Goal: Task Accomplishment & Management: Use online tool/utility

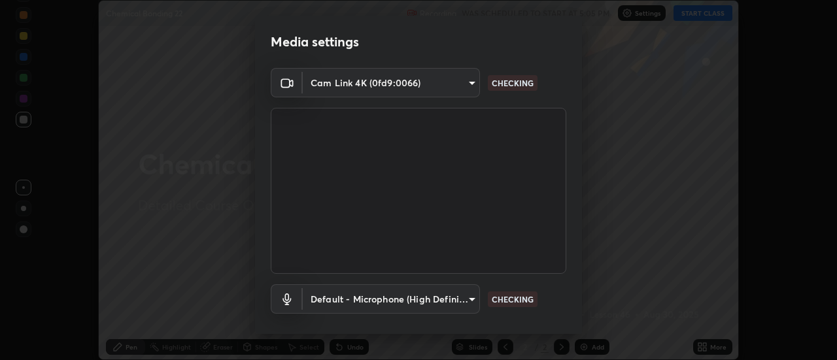
scroll to position [69, 0]
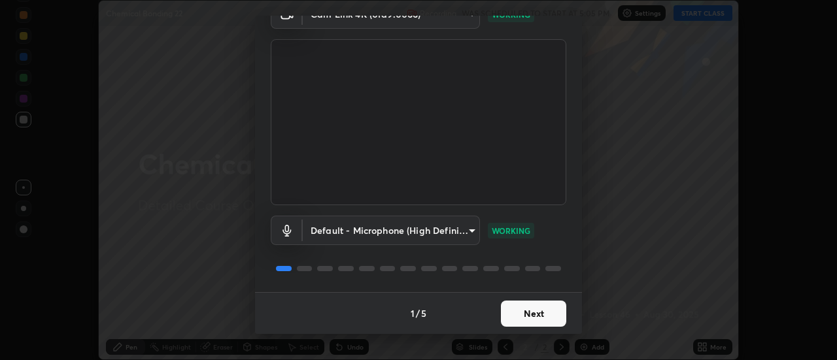
click at [514, 315] on button "Next" at bounding box center [533, 314] width 65 height 26
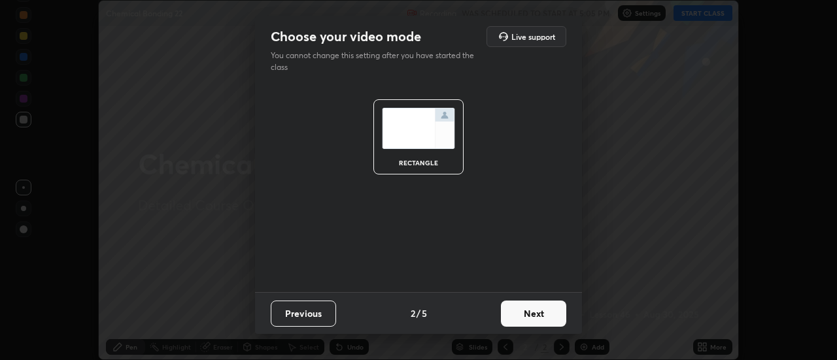
scroll to position [0, 0]
click at [524, 318] on button "Next" at bounding box center [533, 314] width 65 height 26
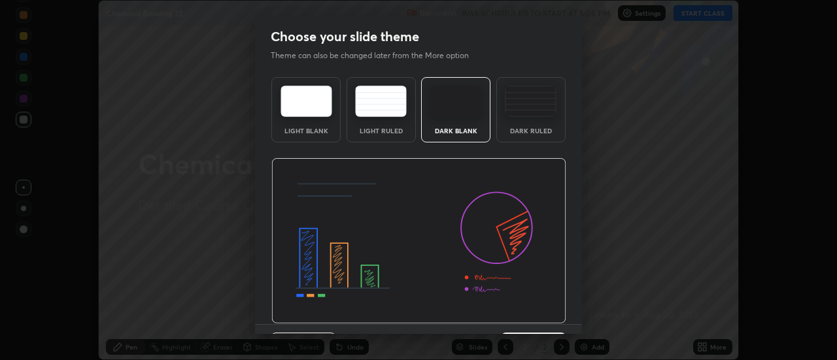
scroll to position [32, 0]
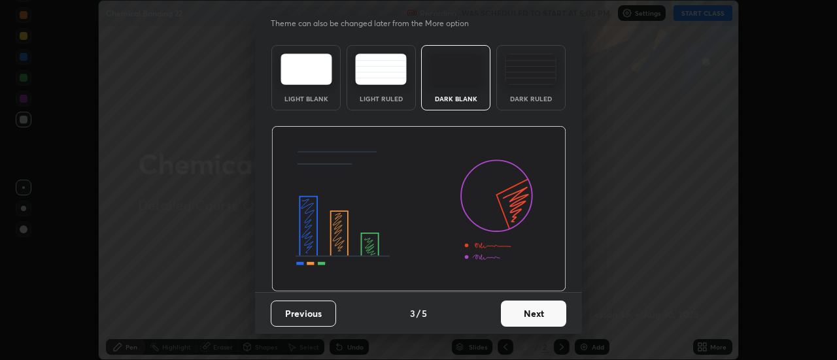
click at [527, 317] on button "Next" at bounding box center [533, 314] width 65 height 26
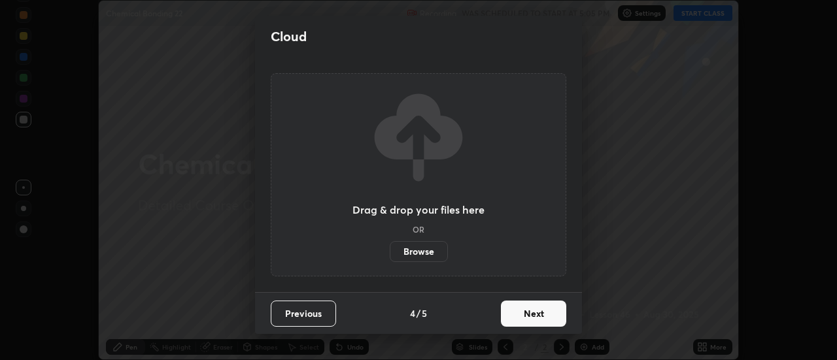
scroll to position [0, 0]
click at [525, 315] on button "Next" at bounding box center [533, 314] width 65 height 26
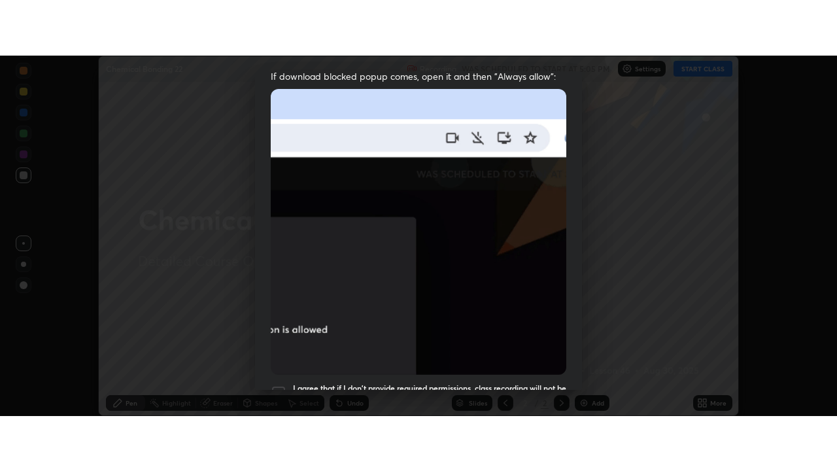
scroll to position [336, 0]
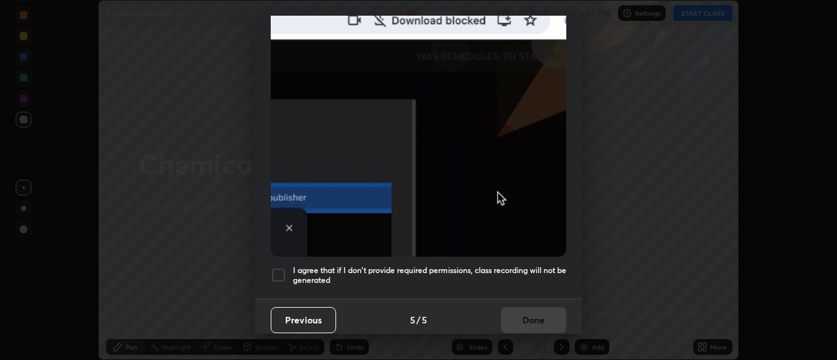
click at [281, 271] on div at bounding box center [279, 276] width 16 height 16
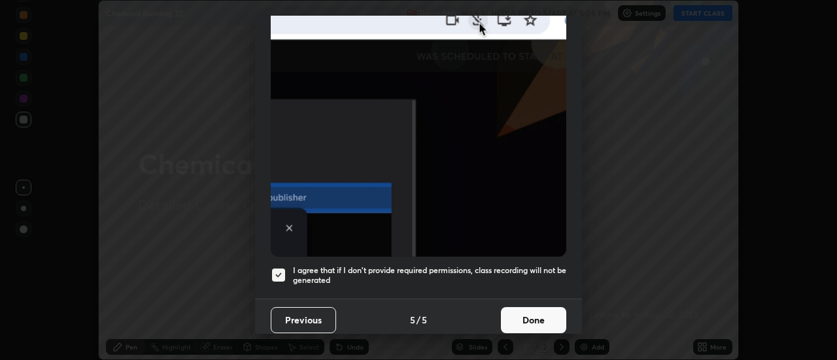
click at [514, 315] on button "Done" at bounding box center [533, 320] width 65 height 26
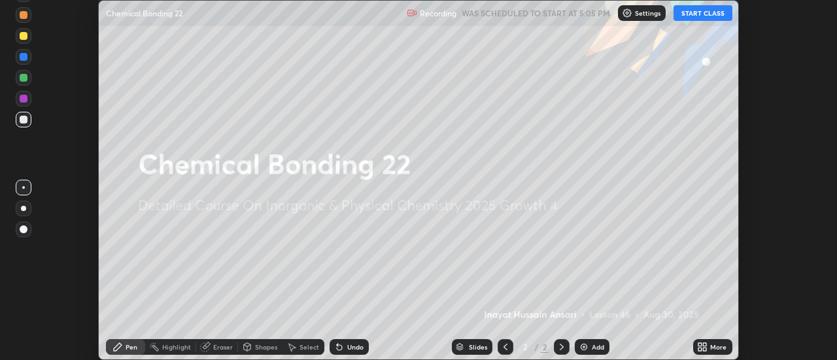
click at [700, 16] on button "START CLASS" at bounding box center [703, 13] width 59 height 16
click at [705, 349] on icon at bounding box center [705, 349] width 3 height 3
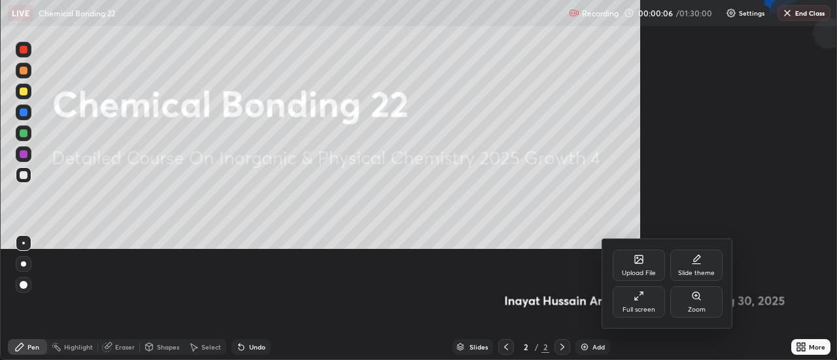
scroll to position [471, 837]
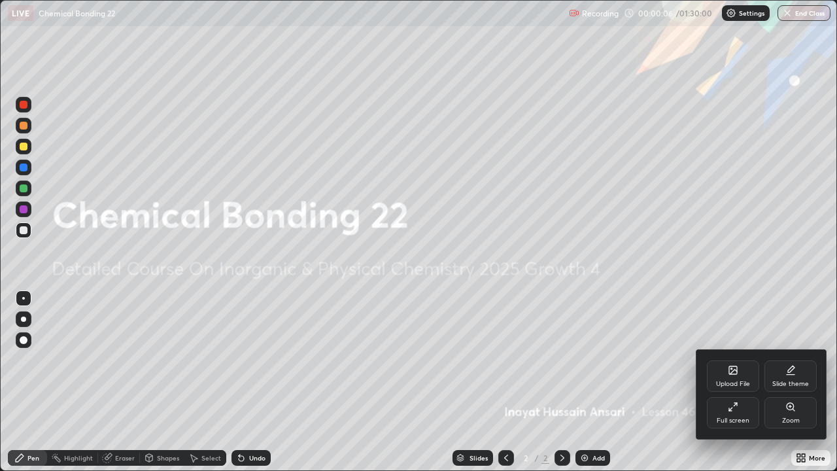
click at [642, 360] on div at bounding box center [418, 235] width 837 height 471
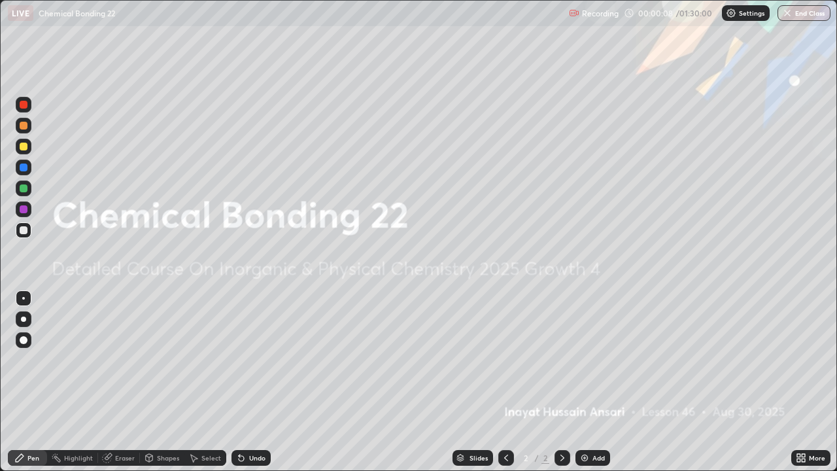
click at [800, 360] on icon at bounding box center [798, 455] width 3 height 3
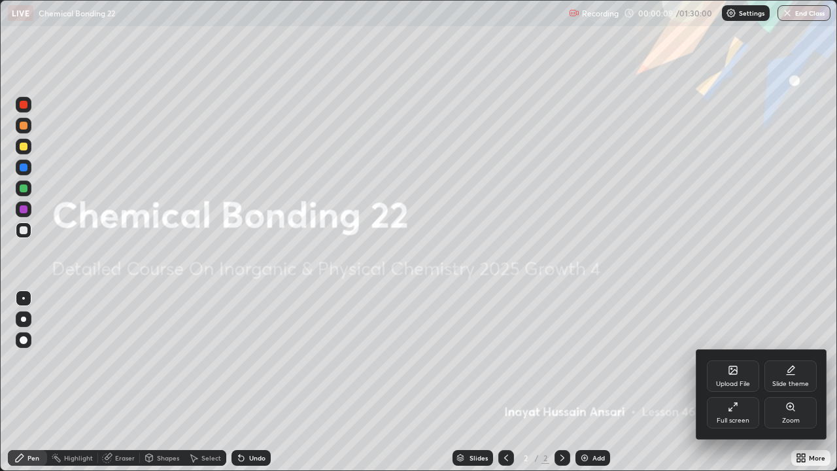
click at [732, 360] on div "Full screen" at bounding box center [733, 420] width 33 height 7
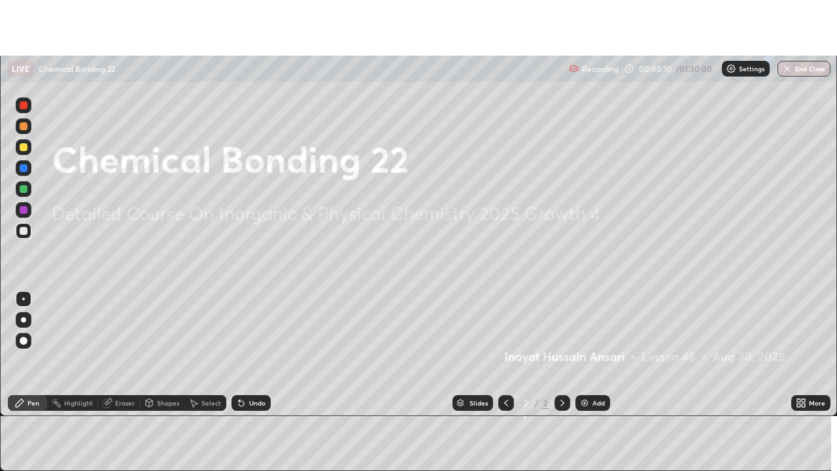
scroll to position [65055, 64578]
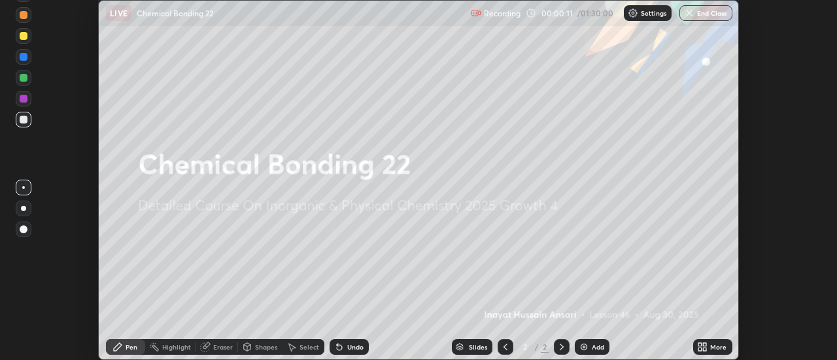
click at [704, 350] on icon at bounding box center [705, 349] width 3 height 3
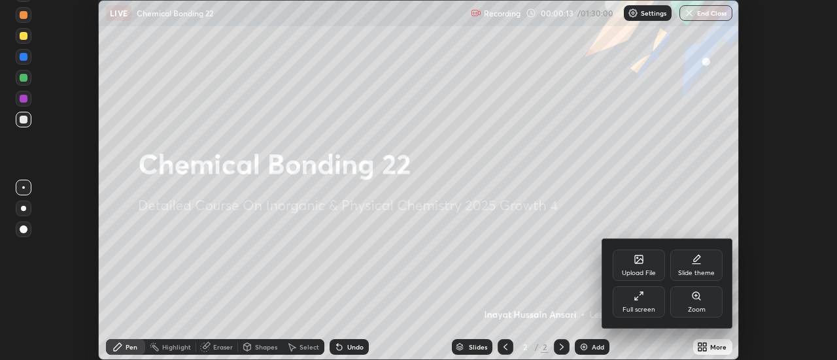
click at [642, 304] on div "Full screen" at bounding box center [639, 302] width 52 height 31
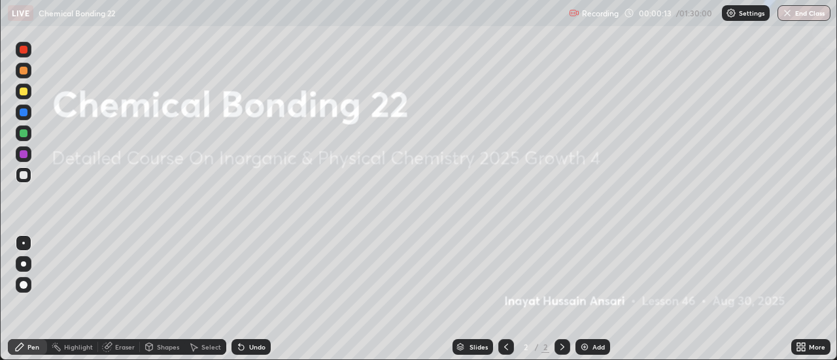
scroll to position [471, 837]
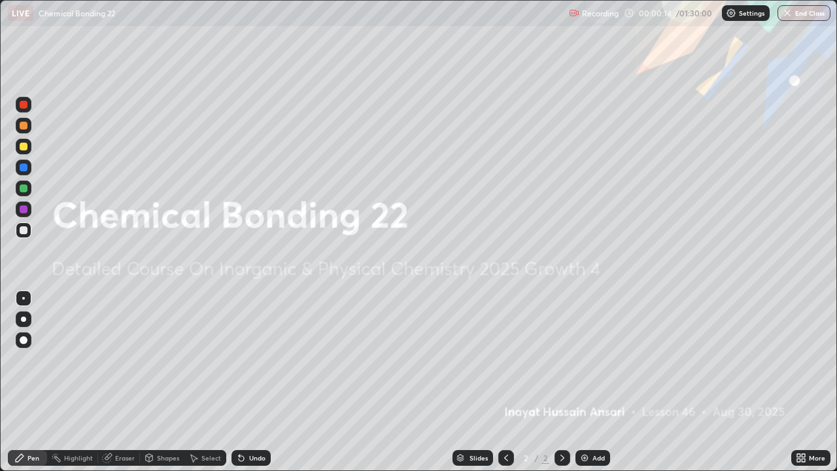
click at [804, 360] on icon at bounding box center [801, 458] width 10 height 10
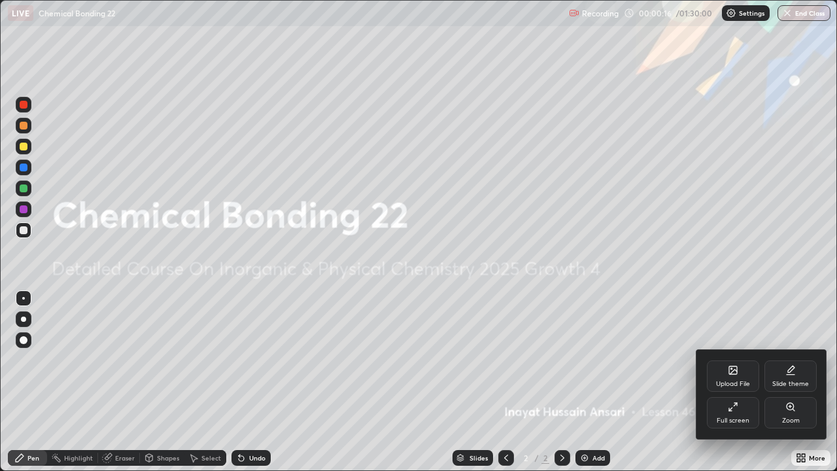
click at [725, 360] on div "Upload File" at bounding box center [733, 375] width 52 height 31
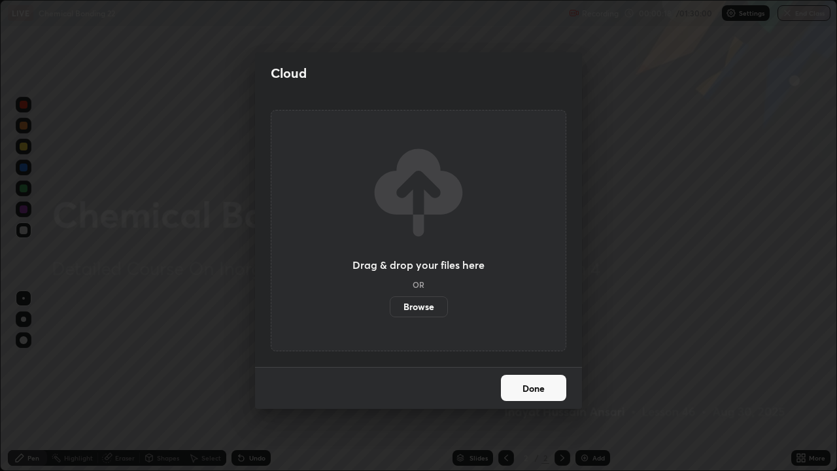
click at [427, 307] on label "Browse" at bounding box center [419, 306] width 58 height 21
click at [390, 307] on input "Browse" at bounding box center [390, 306] width 0 height 21
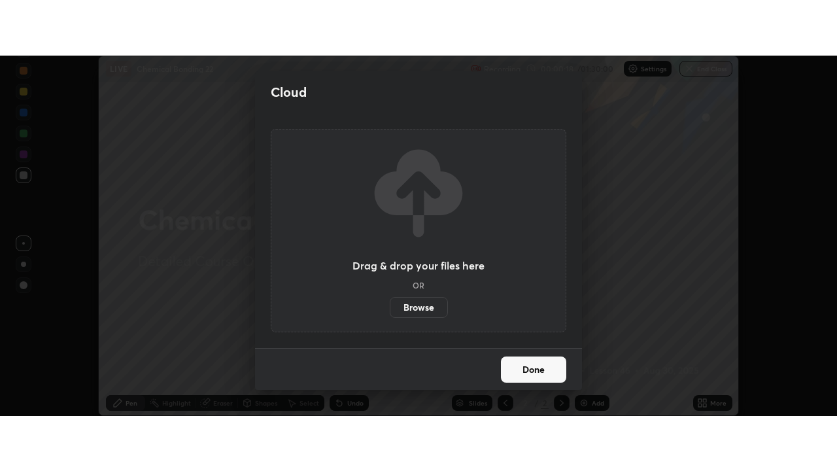
scroll to position [65055, 64578]
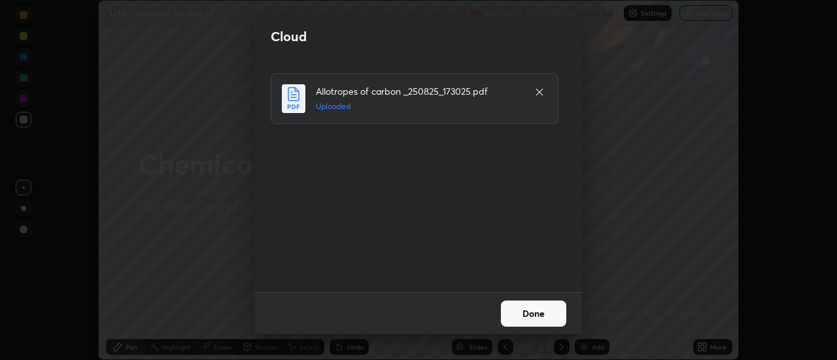
click at [549, 313] on button "Done" at bounding box center [533, 314] width 65 height 26
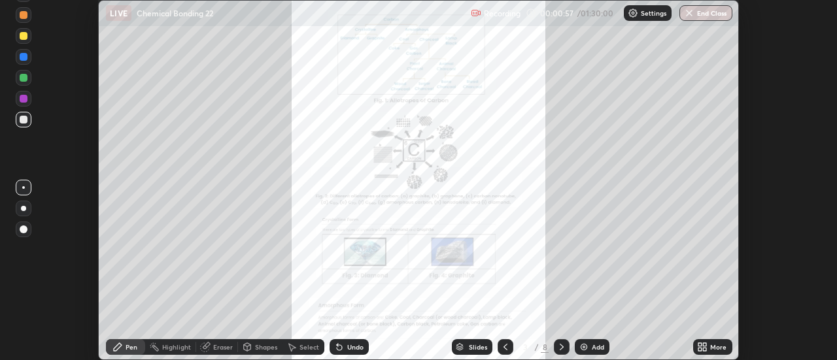
click at [562, 349] on icon at bounding box center [562, 347] width 10 height 10
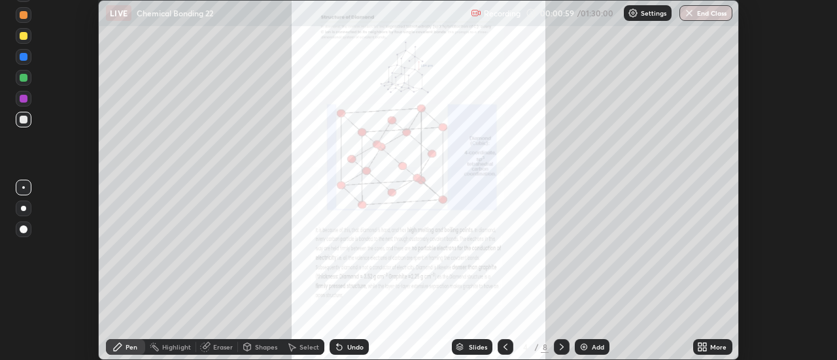
click at [561, 348] on icon at bounding box center [562, 347] width 10 height 10
click at [560, 346] on icon at bounding box center [562, 347] width 10 height 10
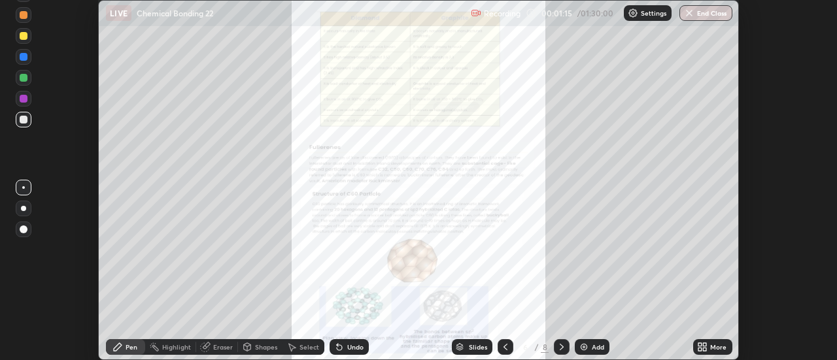
click at [705, 349] on icon at bounding box center [705, 349] width 3 height 3
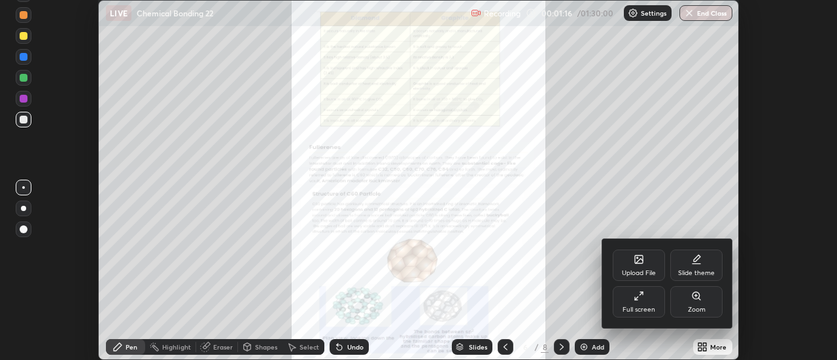
click at [709, 299] on div "Zoom" at bounding box center [697, 302] width 52 height 31
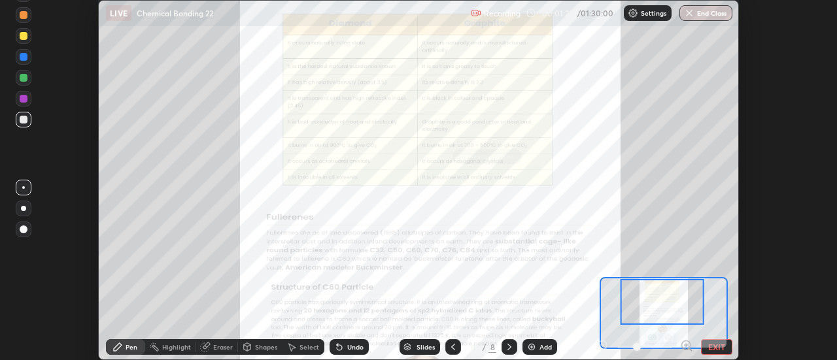
click at [686, 345] on icon at bounding box center [685, 345] width 3 height 0
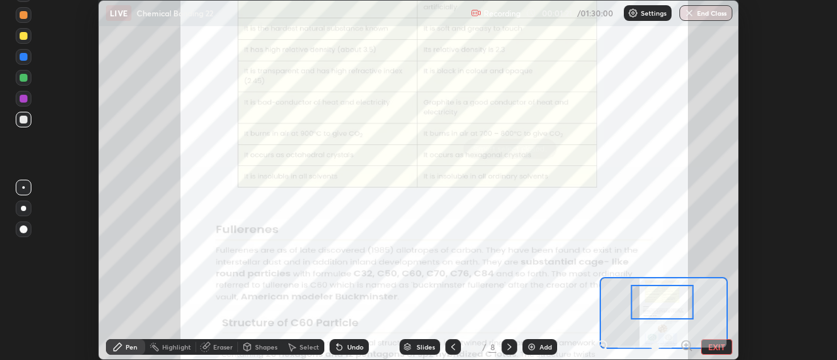
click at [686, 345] on icon at bounding box center [685, 345] width 3 height 0
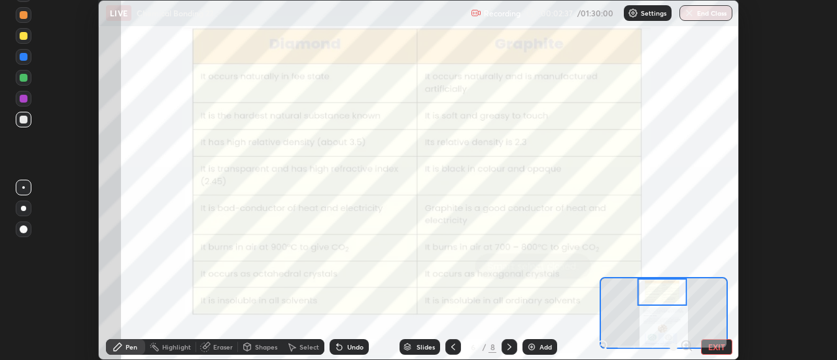
click at [27, 99] on div at bounding box center [24, 99] width 8 height 8
click at [667, 295] on div at bounding box center [662, 292] width 50 height 27
click at [765, 342] on div "Setting up your live class" at bounding box center [418, 180] width 837 height 360
click at [712, 350] on button "EXIT" at bounding box center [716, 348] width 31 height 16
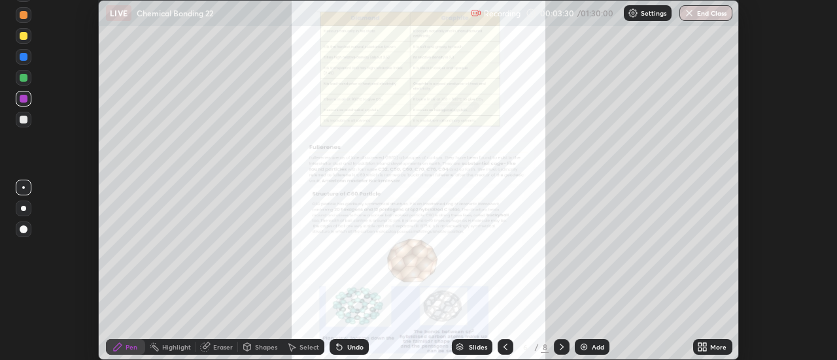
click at [704, 349] on icon at bounding box center [705, 349] width 3 height 3
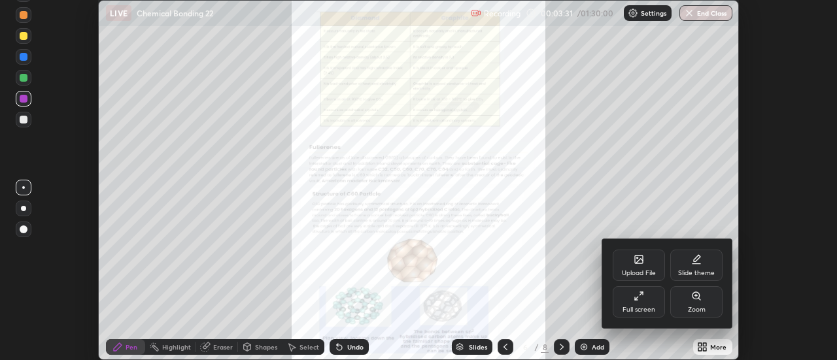
click at [636, 305] on div "Full screen" at bounding box center [639, 302] width 52 height 31
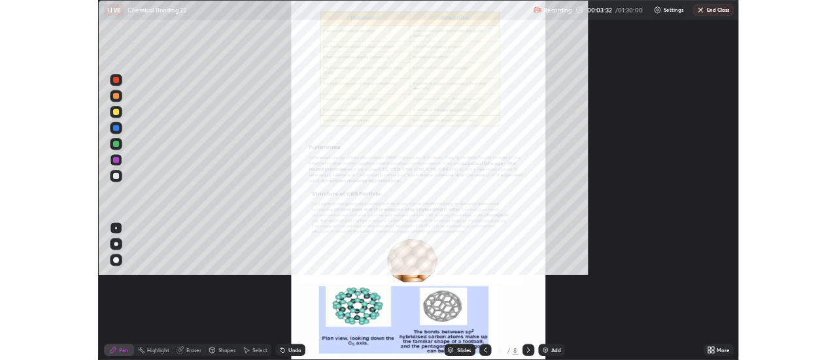
scroll to position [471, 837]
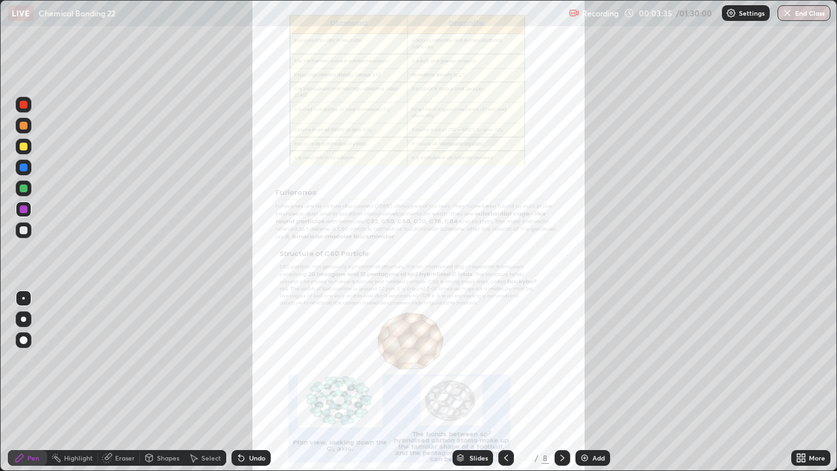
click at [799, 360] on icon at bounding box center [798, 455] width 3 height 3
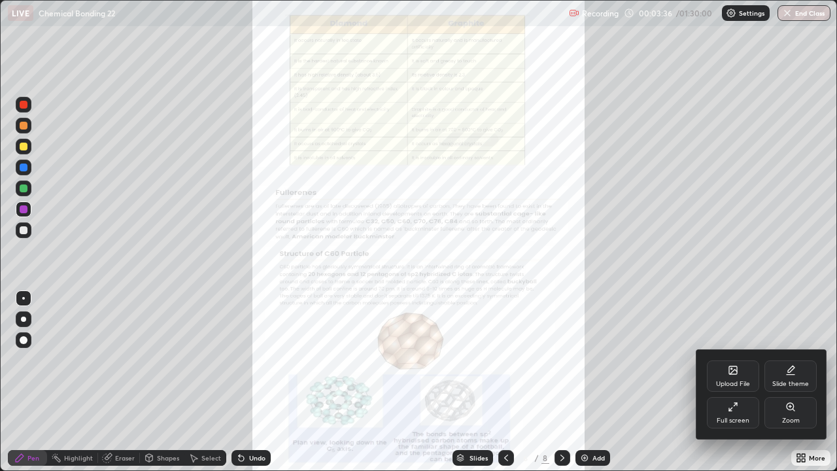
click at [781, 360] on div "Zoom" at bounding box center [791, 412] width 52 height 31
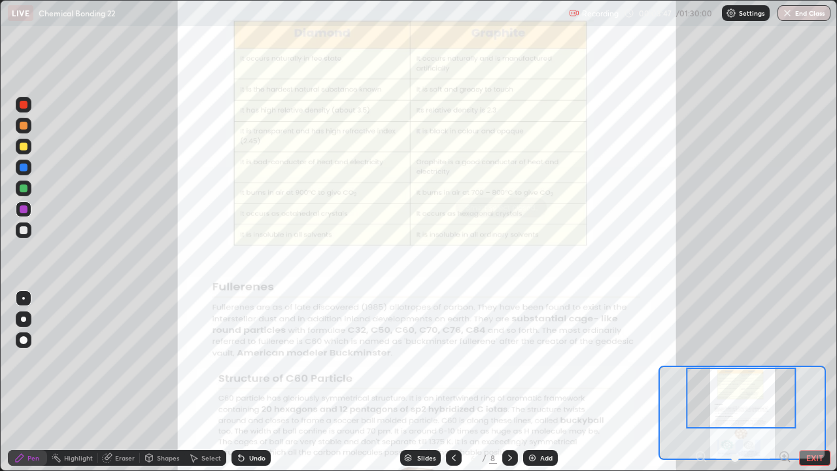
click at [784, 360] on icon at bounding box center [784, 456] width 13 height 13
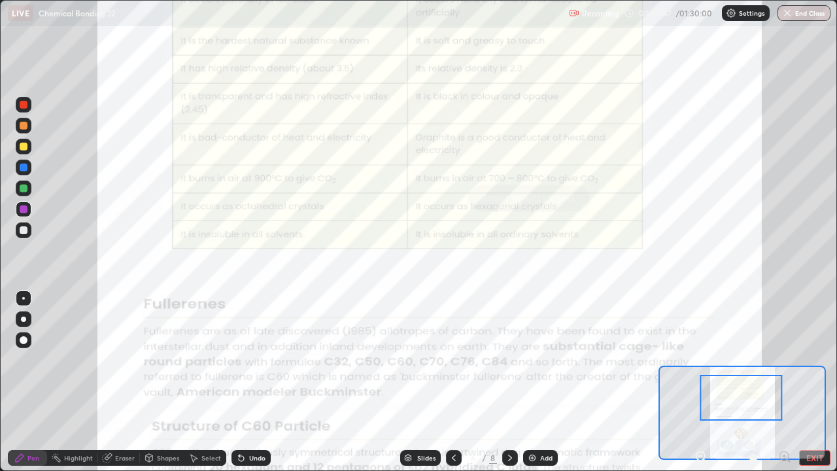
click at [784, 360] on icon at bounding box center [784, 456] width 3 height 0
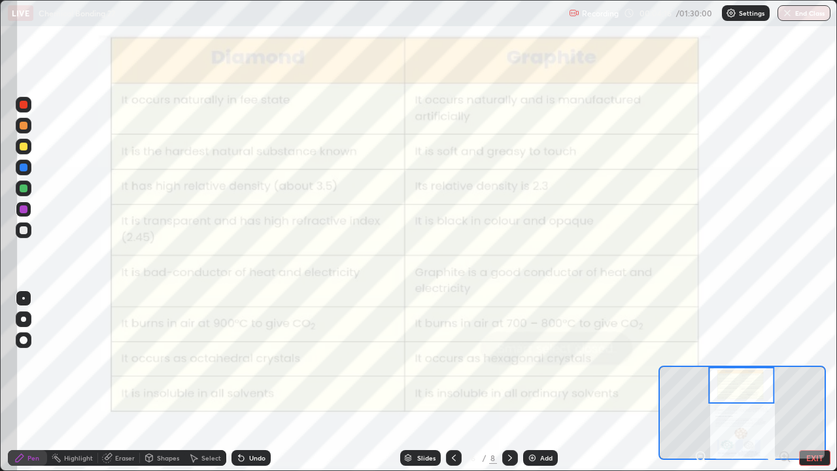
click at [24, 298] on div at bounding box center [23, 298] width 3 height 3
click at [769, 360] on div at bounding box center [741, 385] width 66 height 37
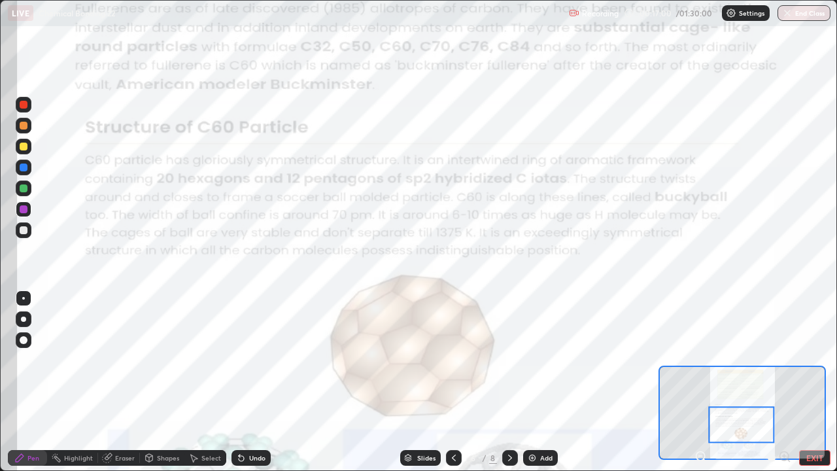
click at [24, 189] on div at bounding box center [24, 188] width 8 height 8
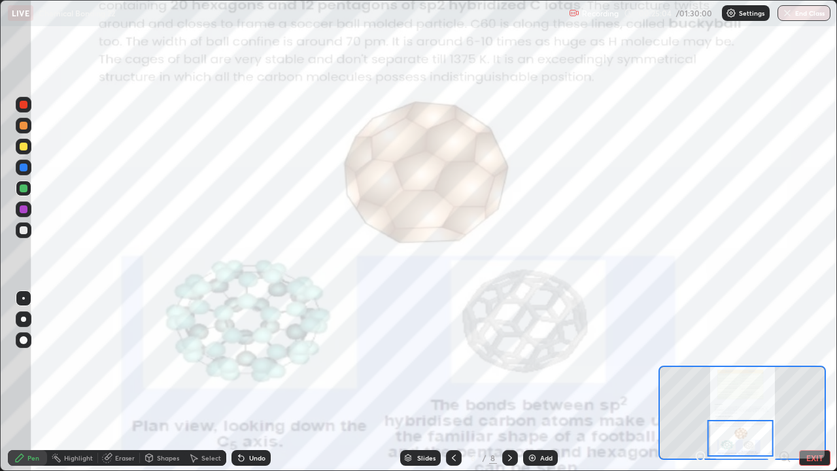
click at [814, 360] on button "EXIT" at bounding box center [814, 458] width 31 height 16
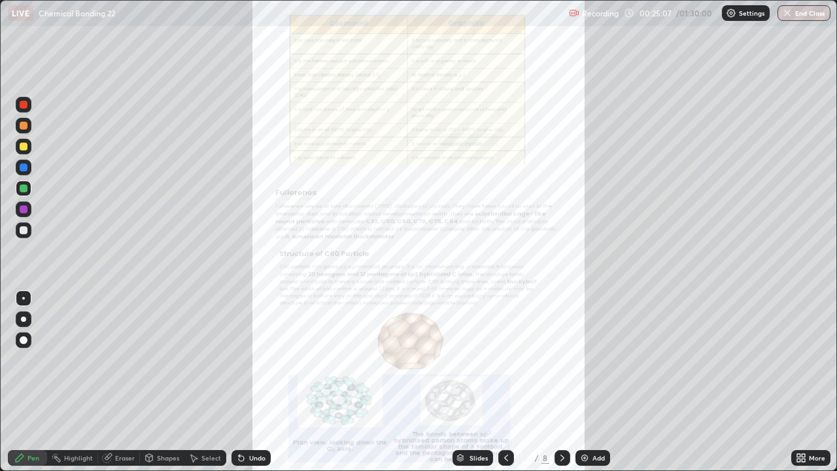
click at [561, 360] on icon at bounding box center [562, 458] width 10 height 10
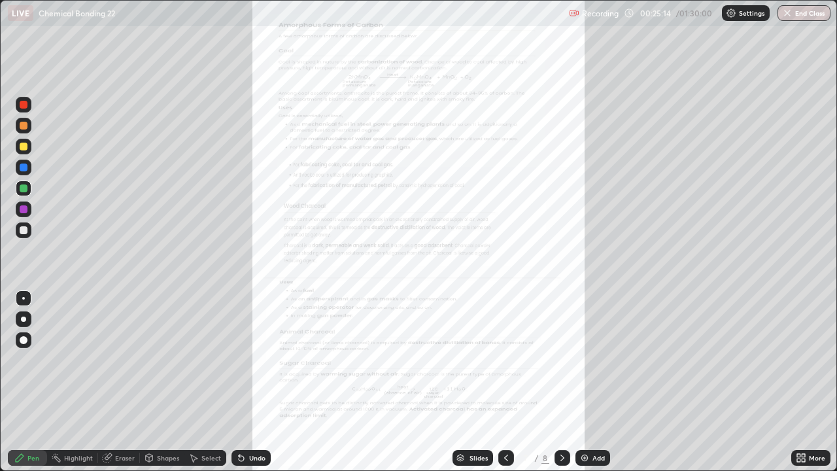
click at [505, 360] on icon at bounding box center [506, 458] width 10 height 10
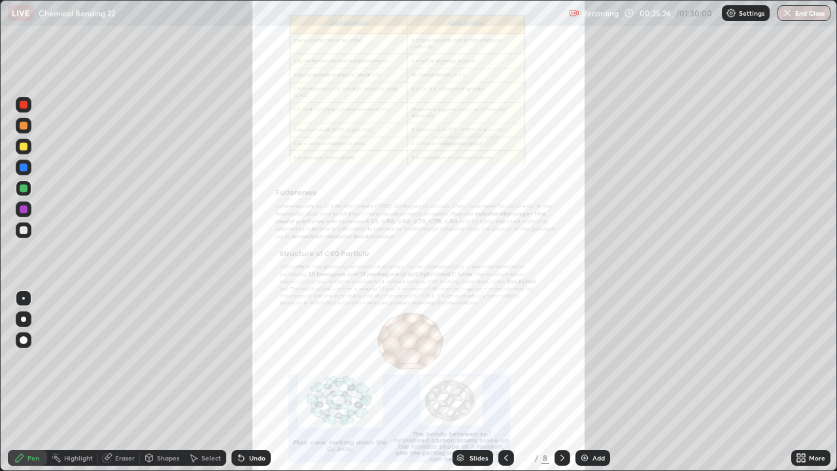
click at [561, 360] on icon at bounding box center [562, 458] width 10 height 10
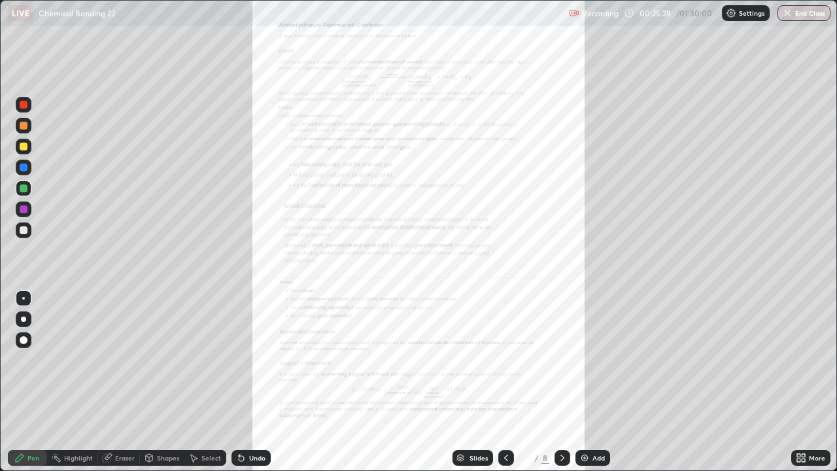
click at [802, 360] on icon at bounding box center [803, 455] width 3 height 3
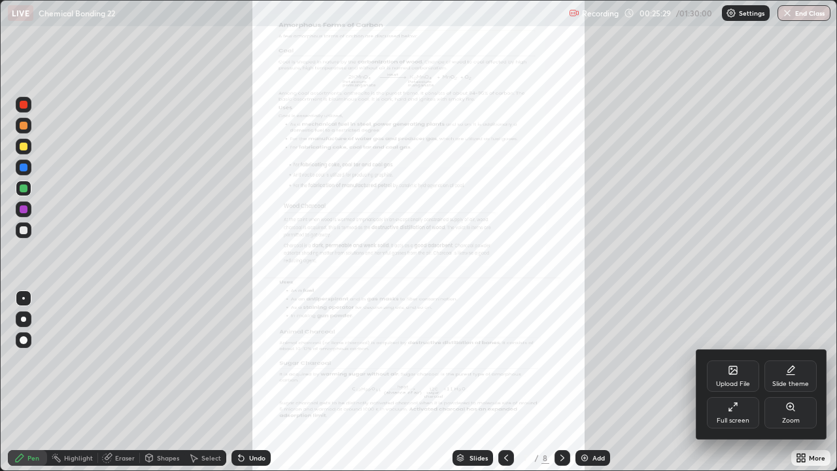
click at [744, 360] on div "Full screen" at bounding box center [733, 412] width 52 height 31
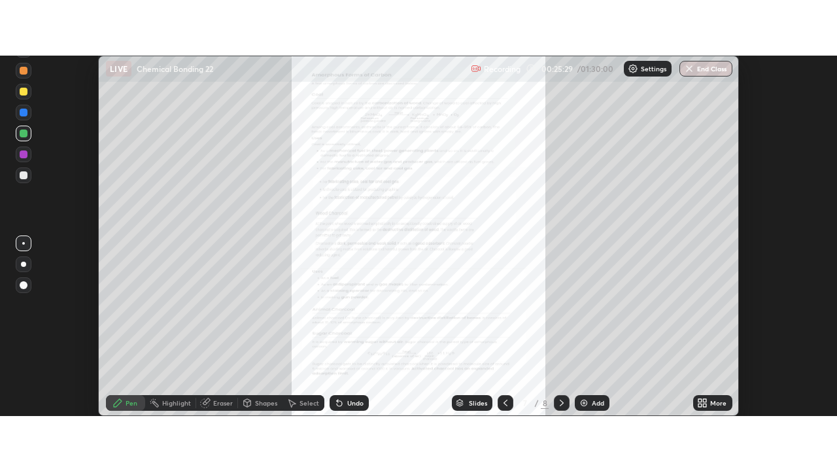
scroll to position [65055, 64578]
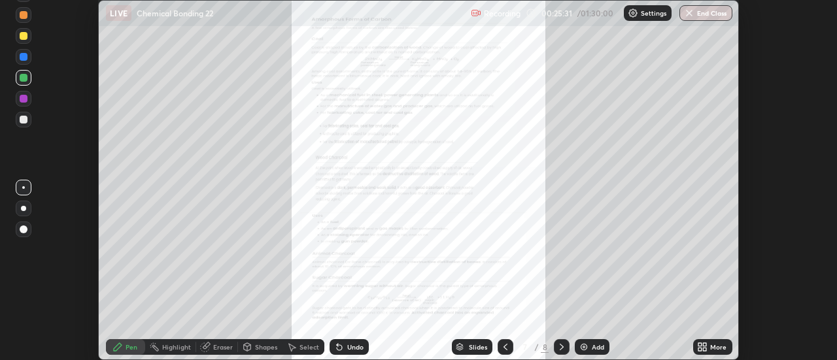
click at [705, 349] on icon at bounding box center [705, 349] width 3 height 3
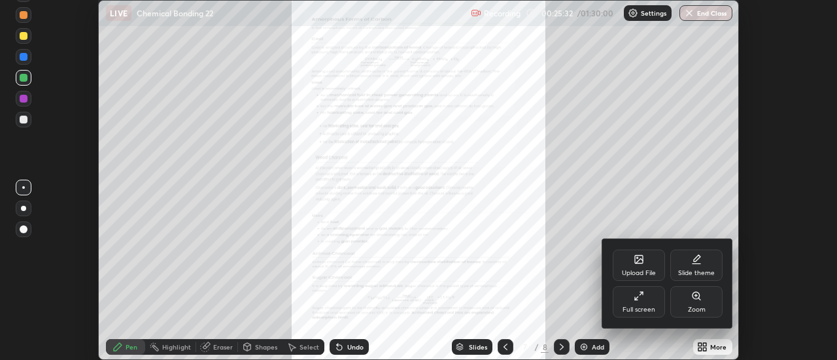
click at [652, 307] on div "Full screen" at bounding box center [639, 310] width 33 height 7
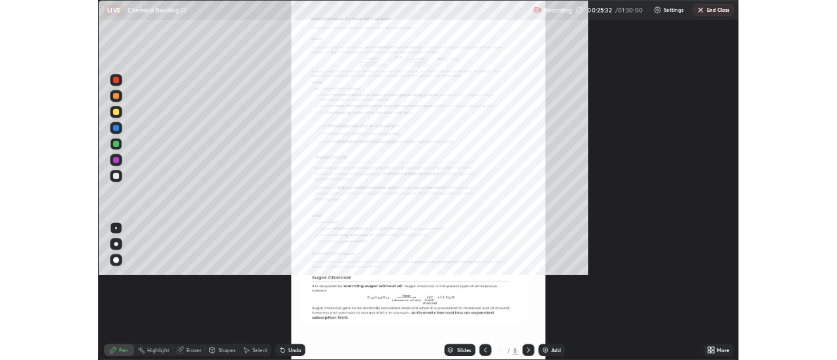
scroll to position [471, 837]
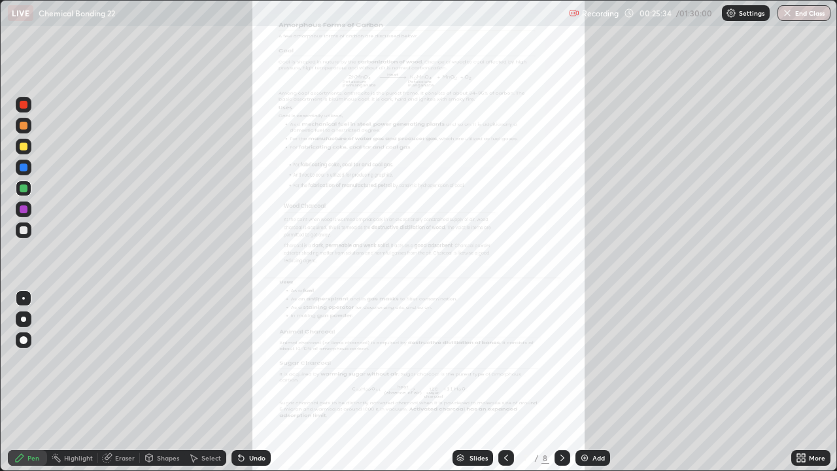
click at [801, 360] on icon at bounding box center [801, 458] width 10 height 10
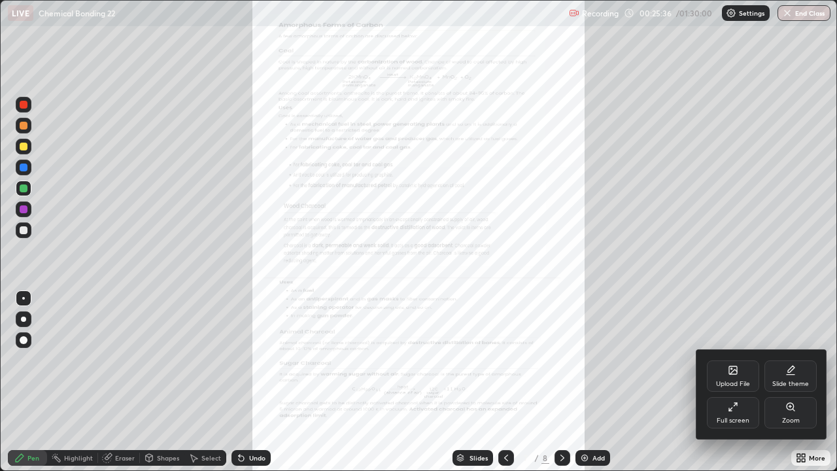
click at [787, 360] on div "Zoom" at bounding box center [791, 412] width 52 height 31
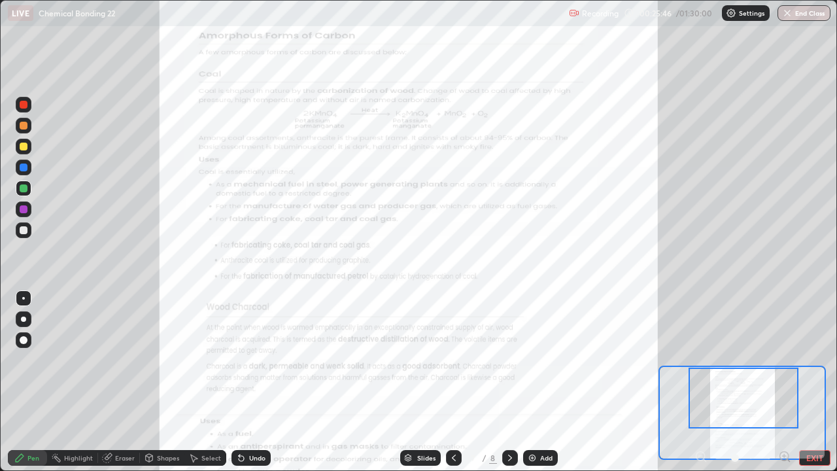
click at [784, 360] on icon at bounding box center [784, 456] width 3 height 0
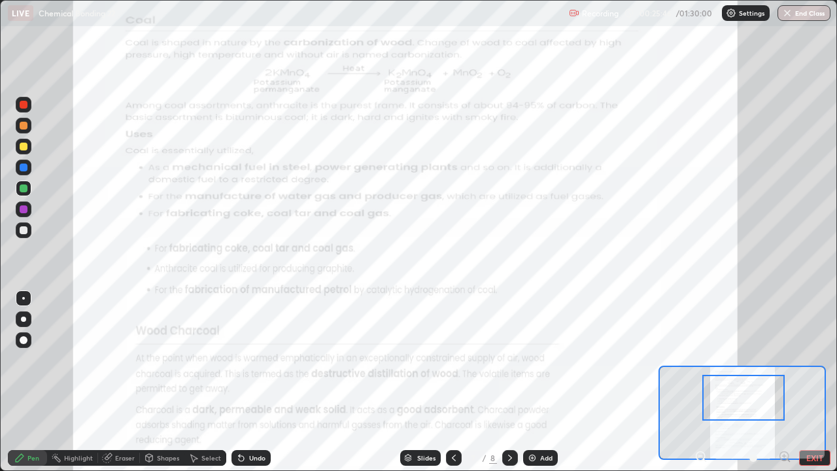
click at [783, 360] on icon at bounding box center [784, 456] width 13 height 13
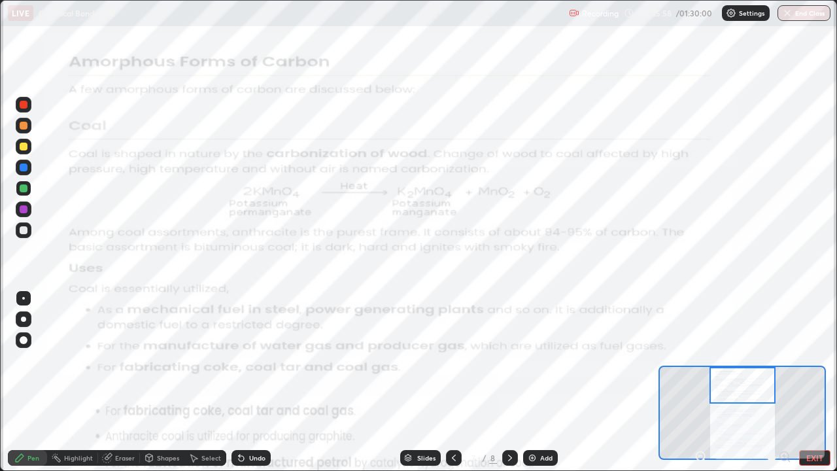
click at [23, 105] on div at bounding box center [24, 105] width 8 height 8
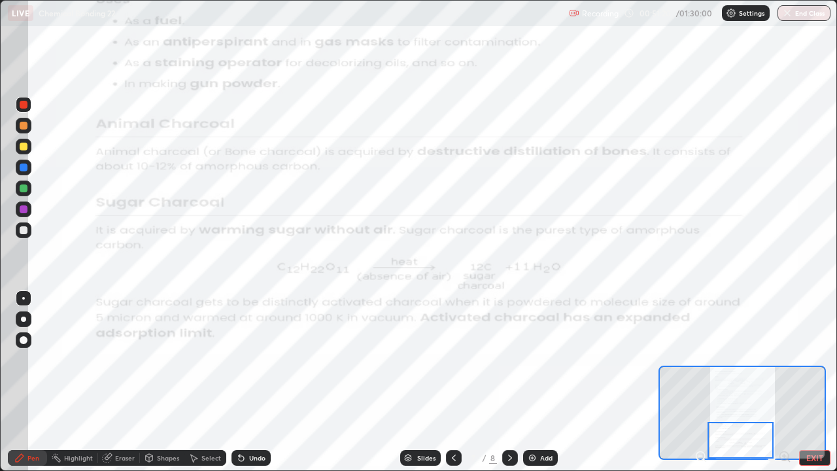
click at [509, 360] on icon at bounding box center [510, 458] width 10 height 10
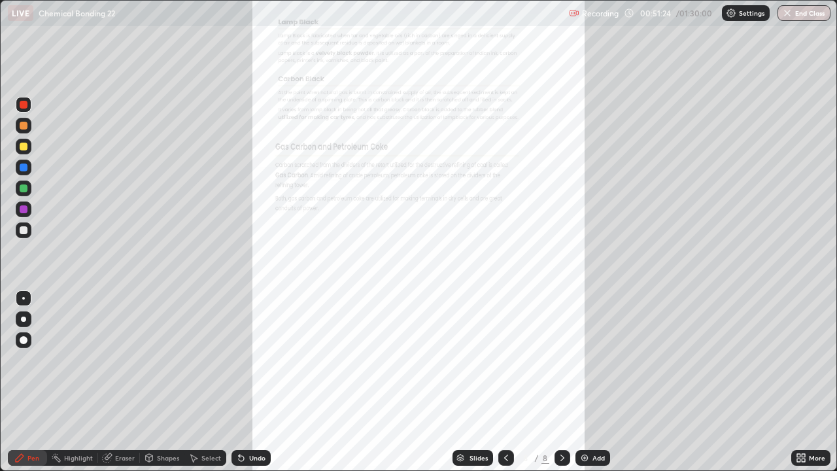
click at [802, 360] on icon at bounding box center [803, 455] width 3 height 3
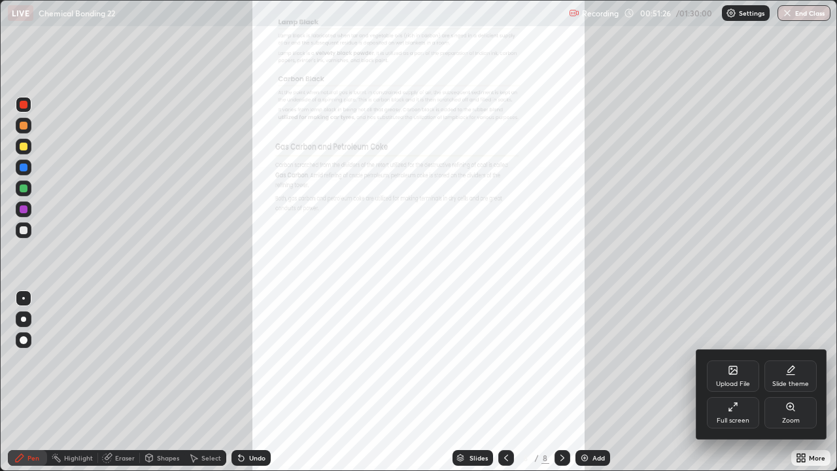
click at [739, 360] on div "Full screen" at bounding box center [733, 412] width 52 height 31
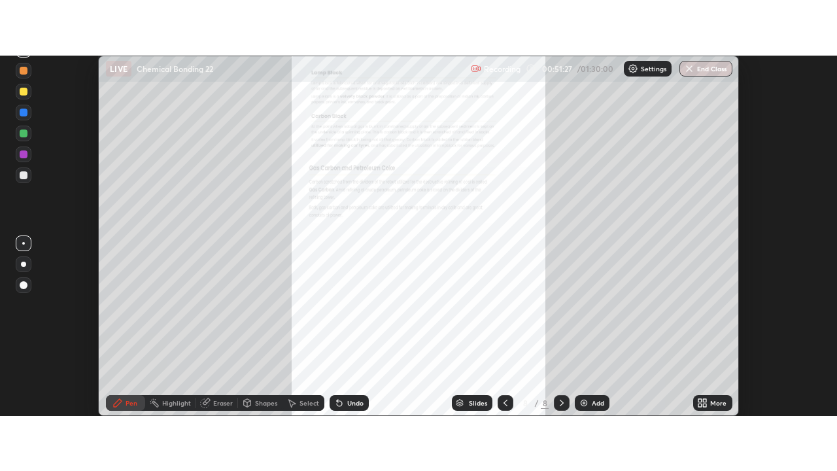
scroll to position [65055, 64578]
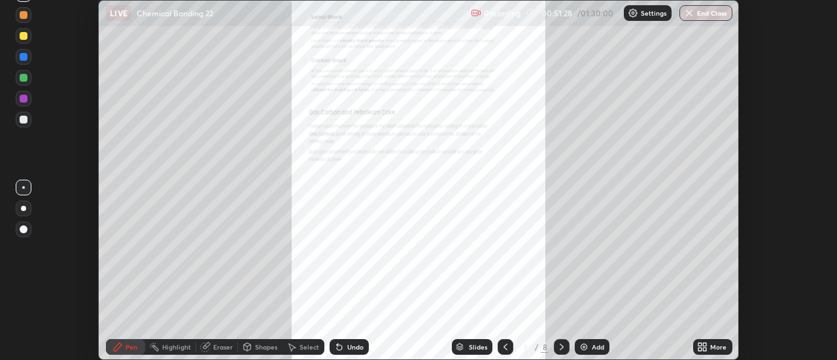
click at [704, 349] on icon at bounding box center [705, 349] width 3 height 3
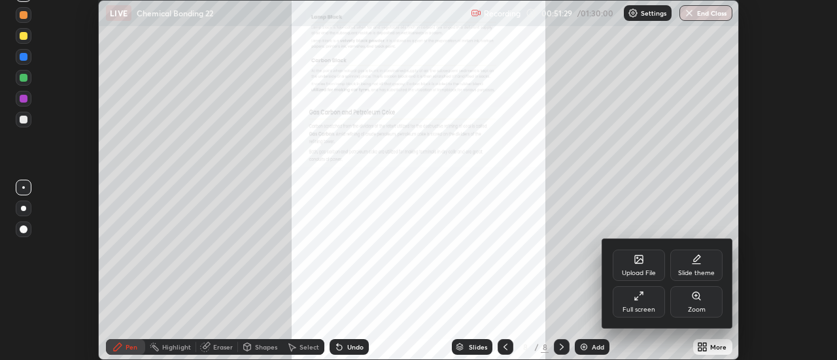
click at [648, 307] on div "Full screen" at bounding box center [639, 310] width 33 height 7
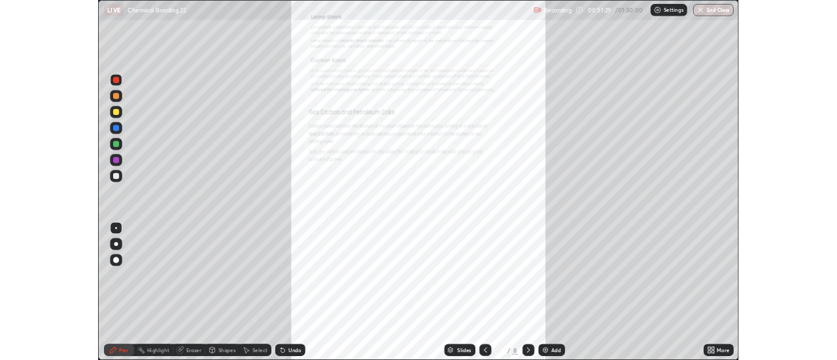
scroll to position [471, 837]
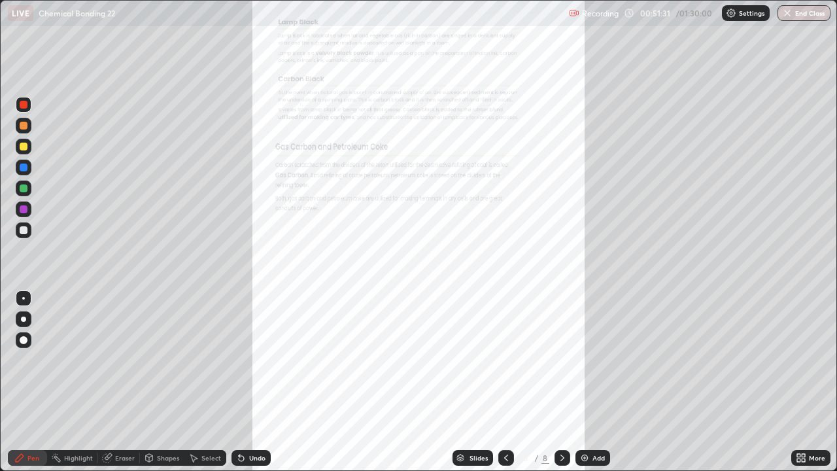
click at [803, 360] on icon at bounding box center [803, 455] width 3 height 3
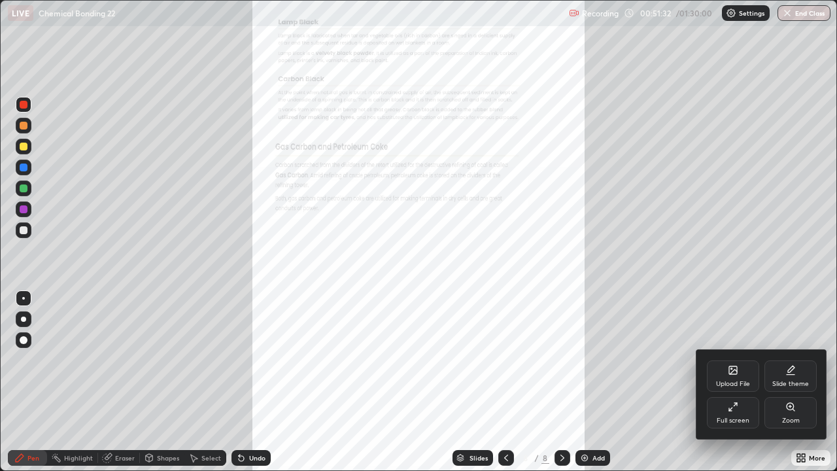
click at [796, 360] on div "Zoom" at bounding box center [791, 412] width 52 height 31
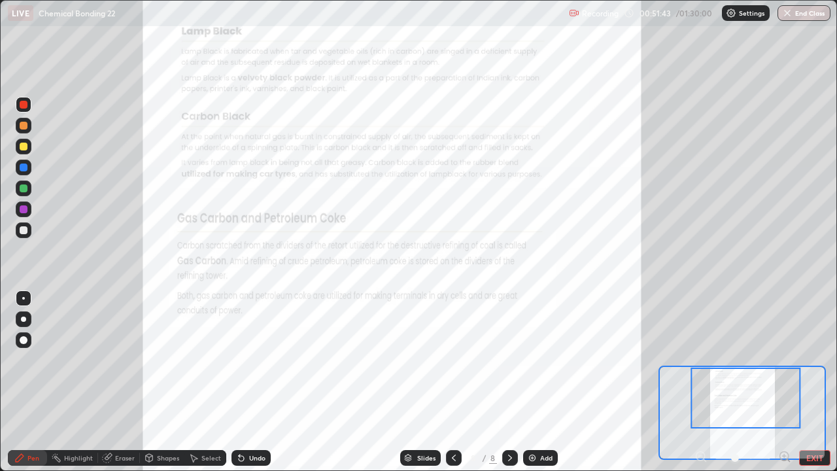
click at [815, 360] on button "EXIT" at bounding box center [814, 458] width 31 height 16
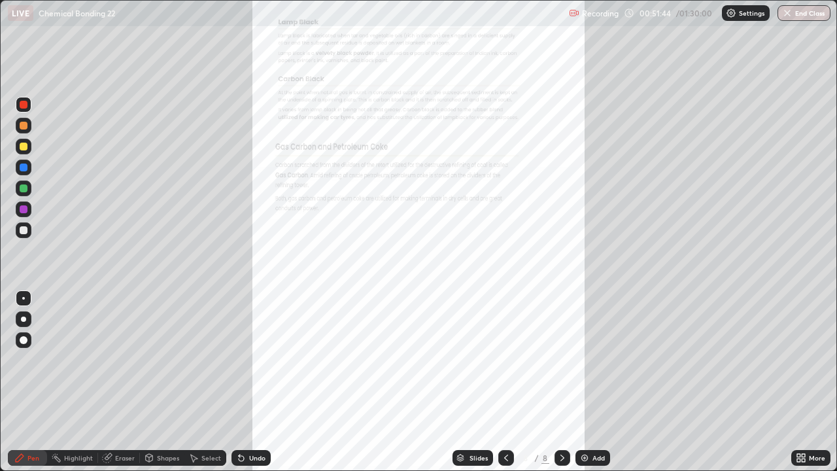
click at [802, 360] on icon at bounding box center [803, 455] width 3 height 3
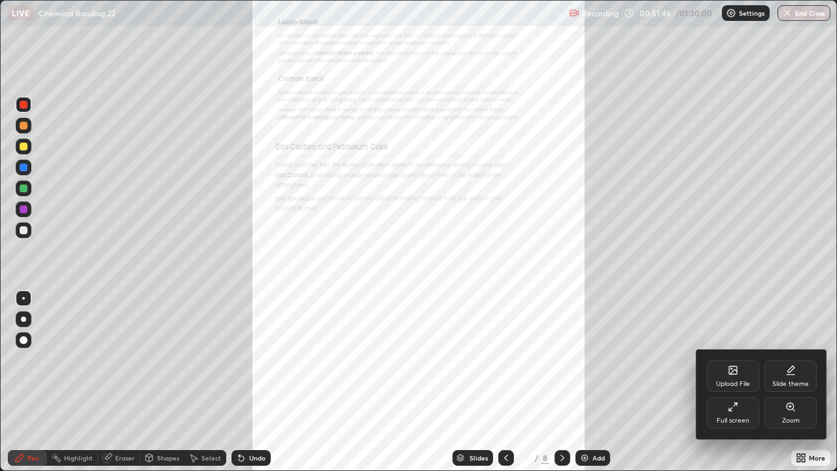
click at [746, 360] on div "Full screen" at bounding box center [733, 420] width 33 height 7
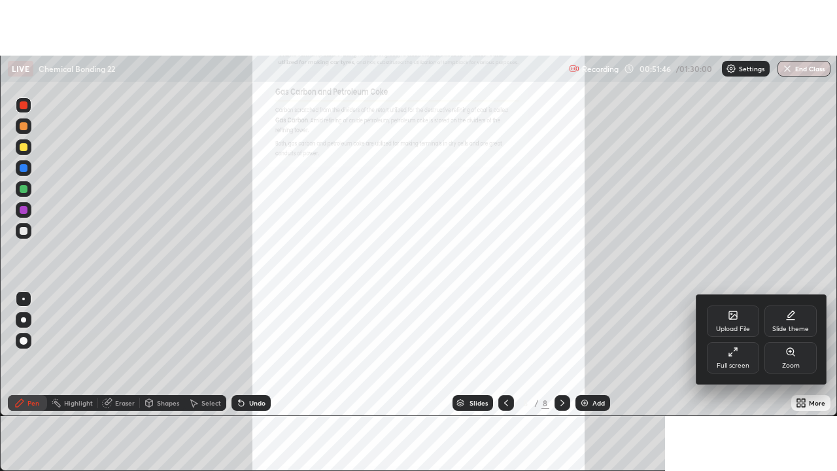
scroll to position [65055, 64578]
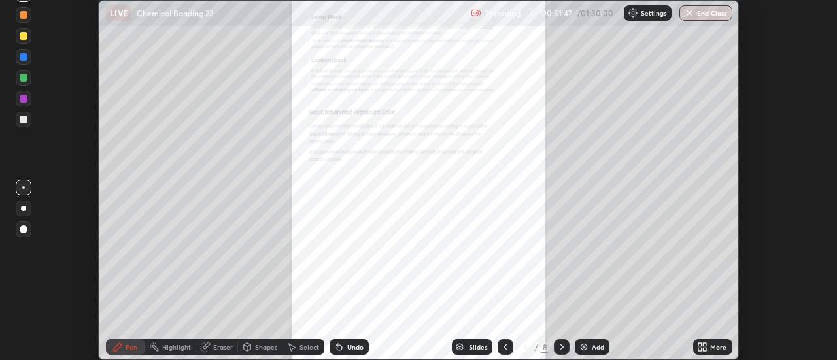
click at [705, 348] on icon at bounding box center [705, 349] width 3 height 3
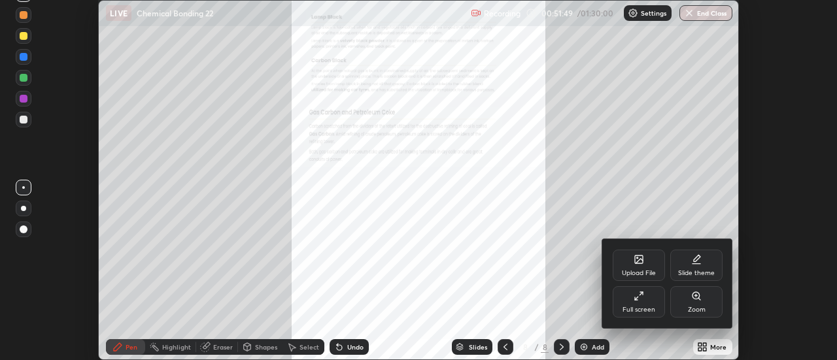
click at [702, 347] on div at bounding box center [418, 180] width 837 height 360
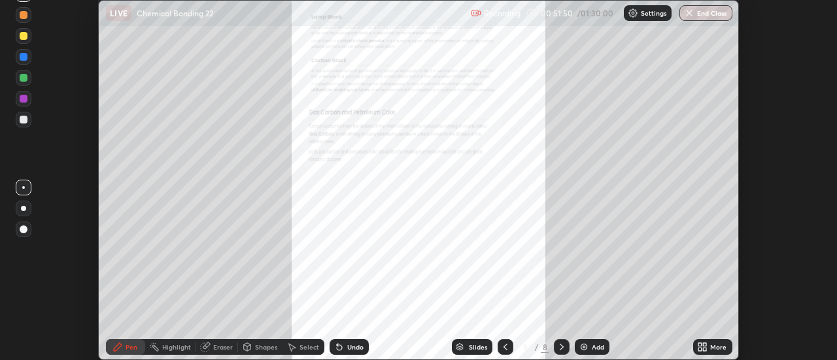
click at [705, 351] on icon at bounding box center [705, 349] width 3 height 3
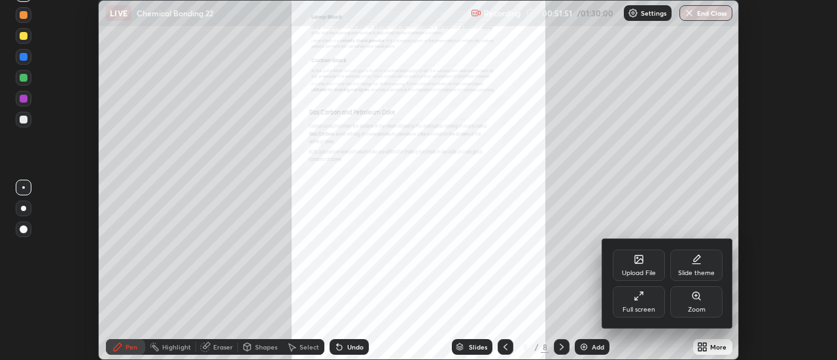
click at [645, 304] on div "Full screen" at bounding box center [639, 302] width 52 height 31
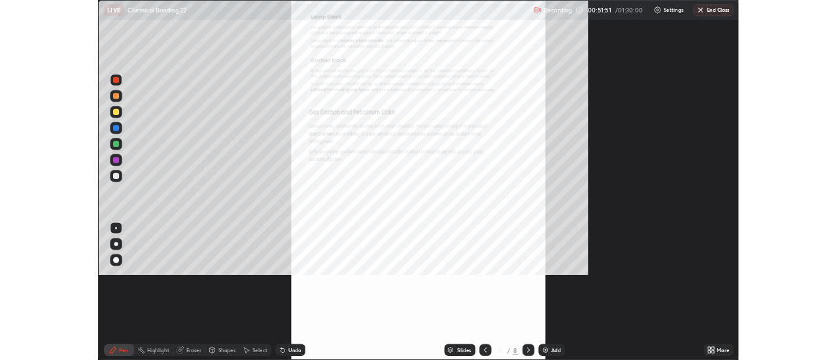
scroll to position [471, 837]
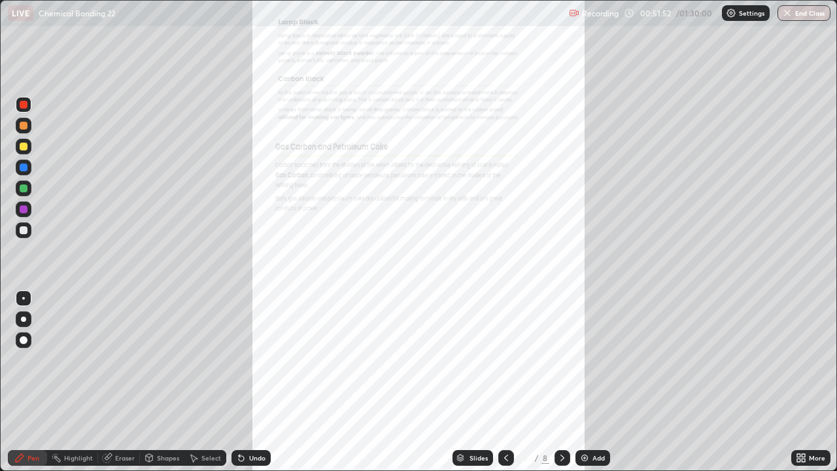
click at [801, 360] on icon at bounding box center [801, 458] width 10 height 10
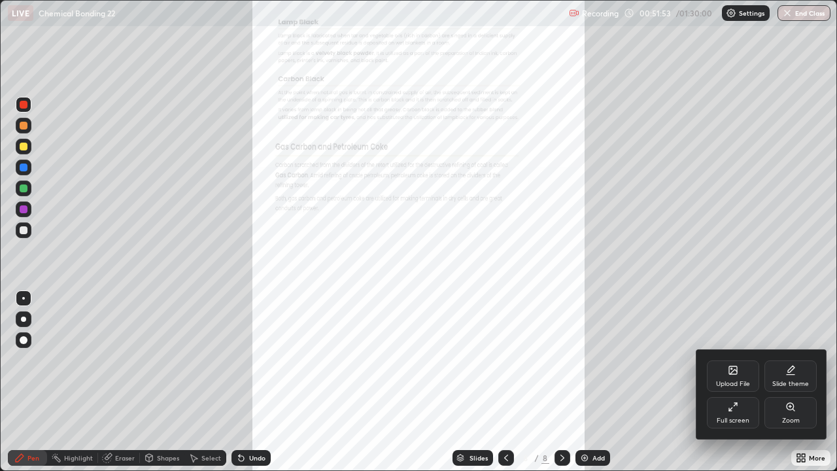
click at [796, 360] on div "Zoom" at bounding box center [791, 412] width 52 height 31
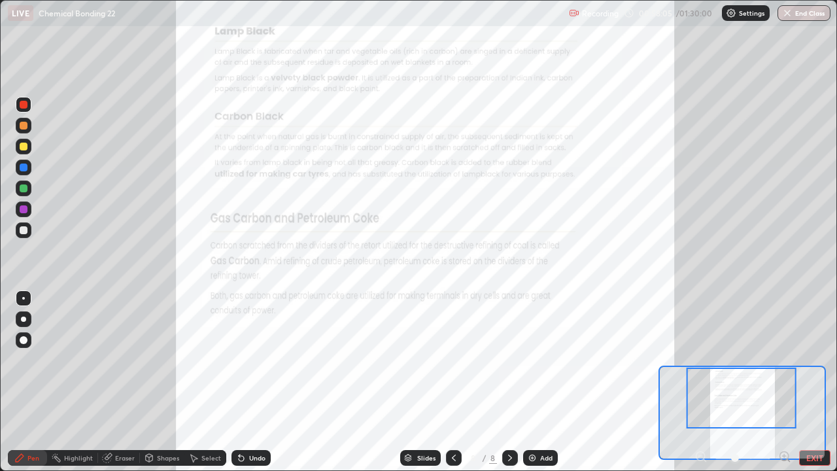
click at [818, 360] on button "EXIT" at bounding box center [814, 458] width 31 height 16
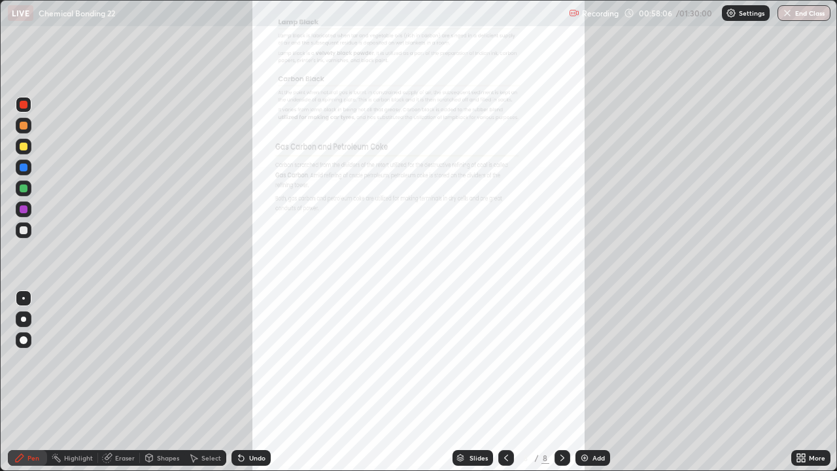
click at [506, 360] on icon at bounding box center [506, 458] width 10 height 10
click at [803, 360] on icon at bounding box center [803, 455] width 3 height 3
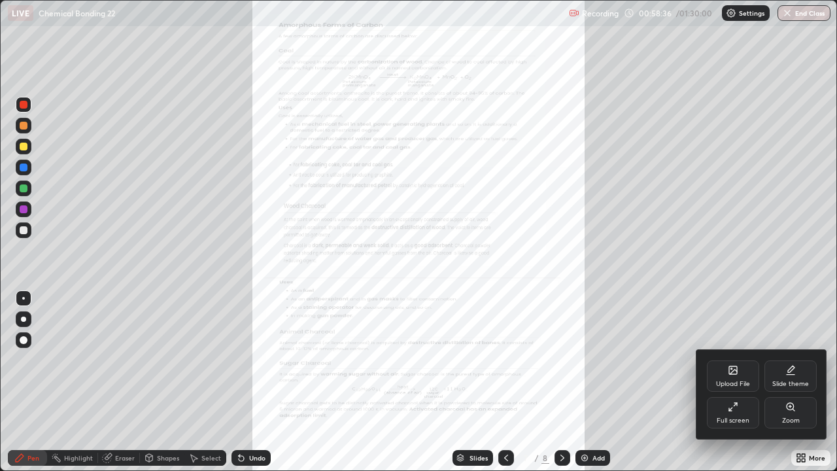
click at [744, 360] on div "Full screen" at bounding box center [733, 412] width 52 height 31
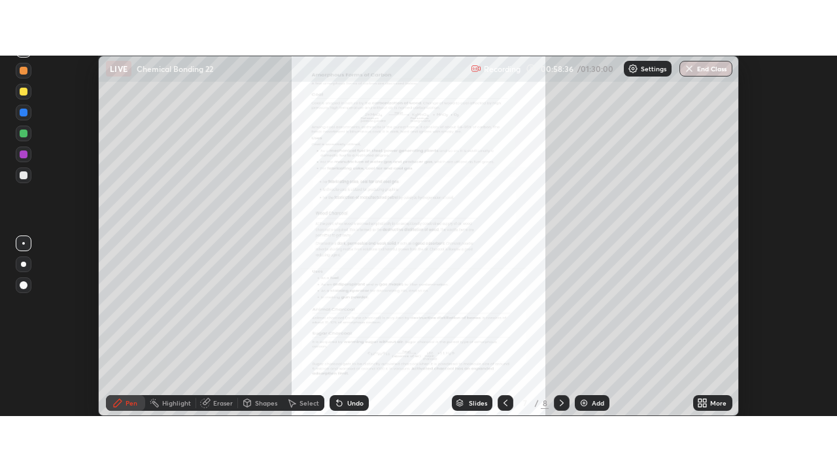
scroll to position [65055, 64578]
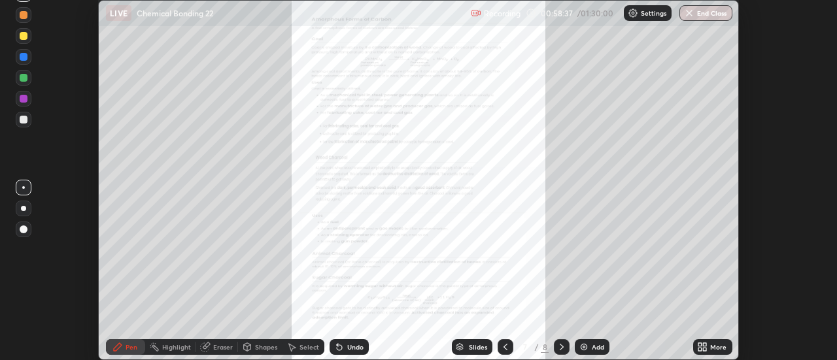
click at [707, 349] on icon at bounding box center [705, 349] width 3 height 3
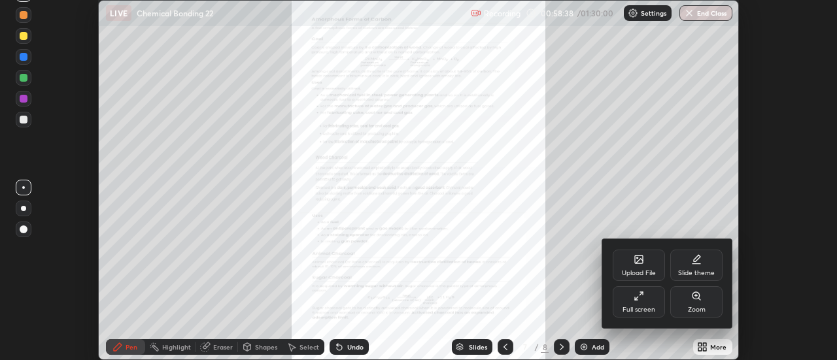
click at [650, 302] on div "Full screen" at bounding box center [639, 302] width 52 height 31
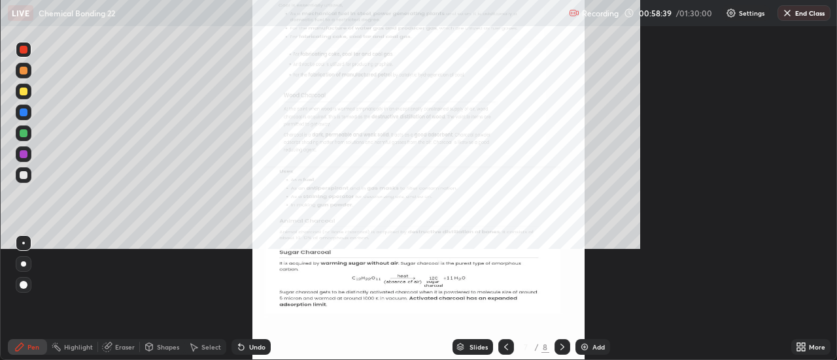
scroll to position [471, 837]
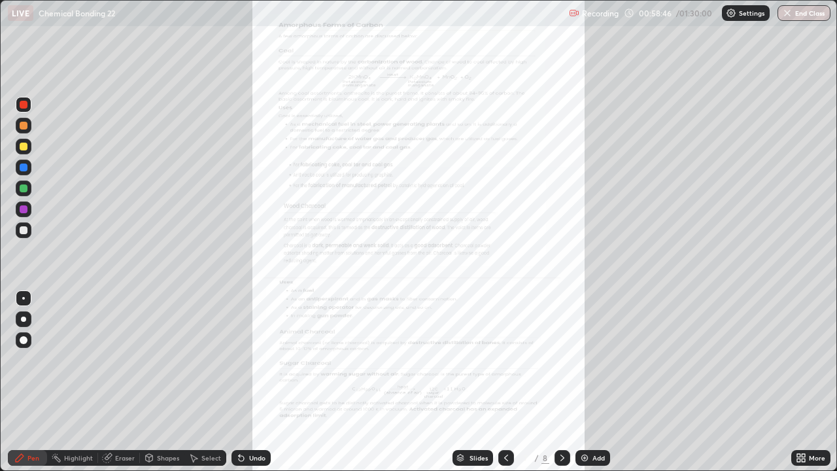
click at [801, 360] on icon at bounding box center [801, 458] width 10 height 10
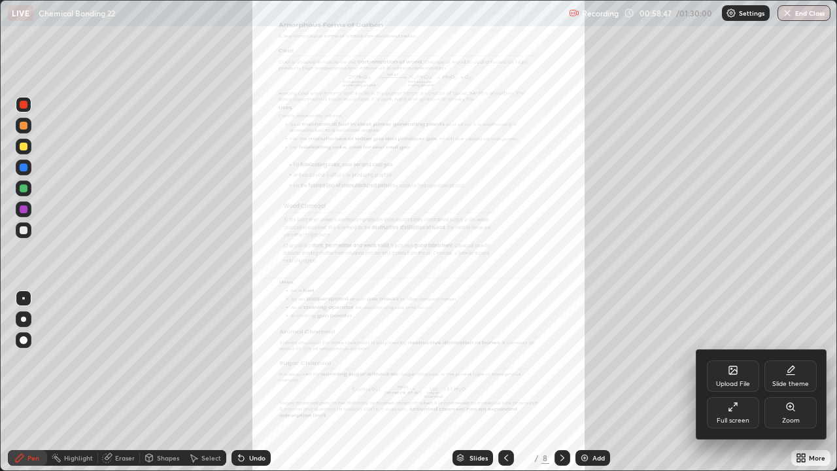
click at [741, 360] on div "Full screen" at bounding box center [733, 412] width 52 height 31
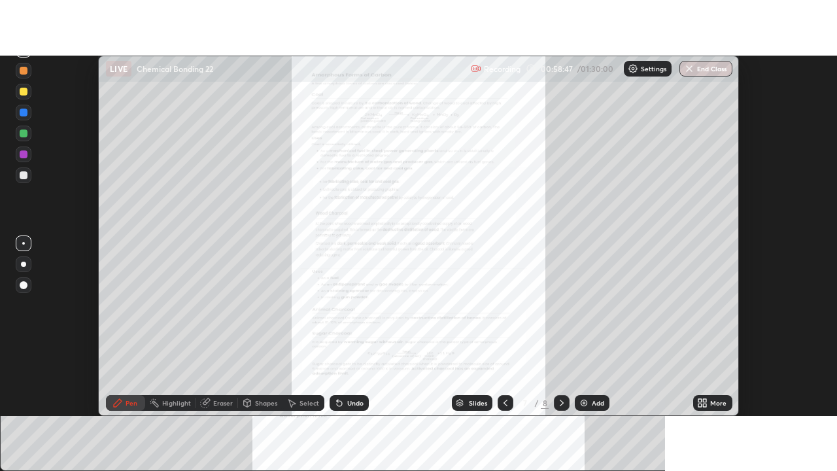
scroll to position [65055, 64578]
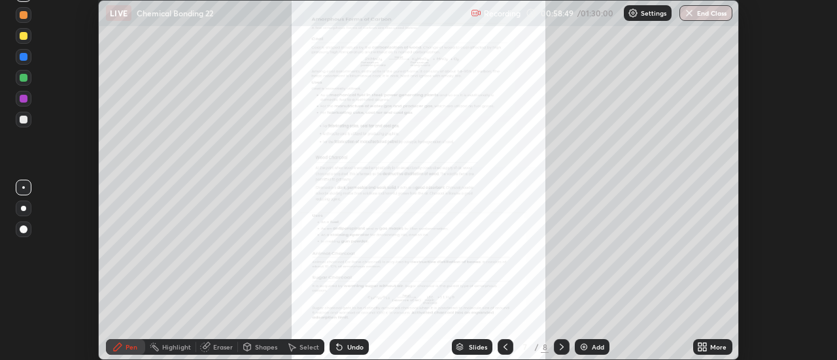
click at [701, 345] on icon at bounding box center [700, 344] width 3 height 3
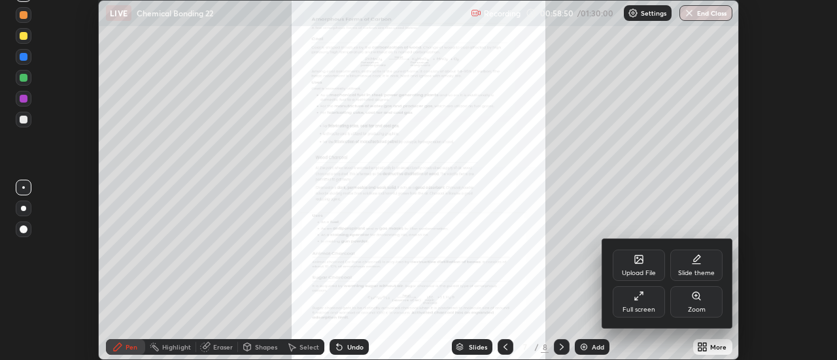
click at [652, 301] on div "Full screen" at bounding box center [639, 302] width 52 height 31
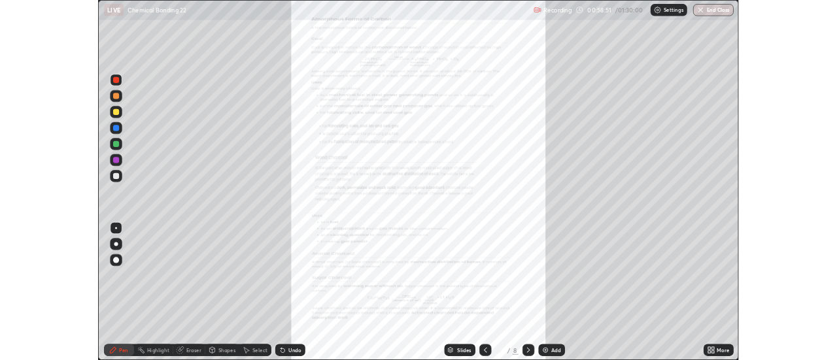
scroll to position [471, 837]
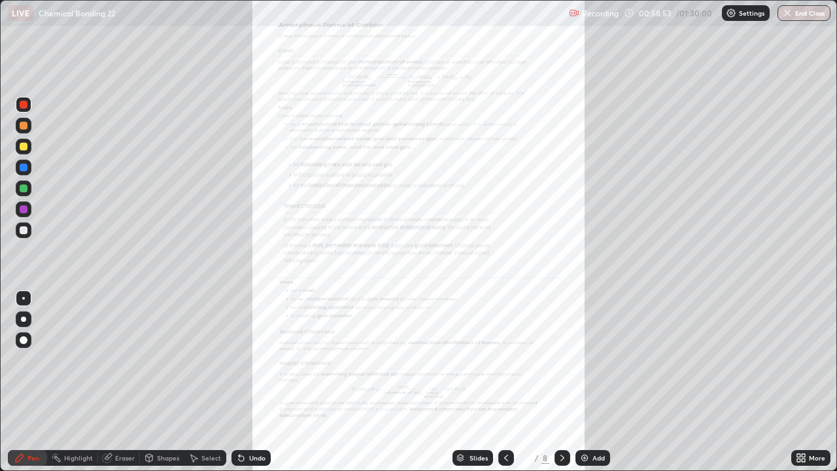
click at [800, 360] on icon at bounding box center [798, 460] width 3 height 3
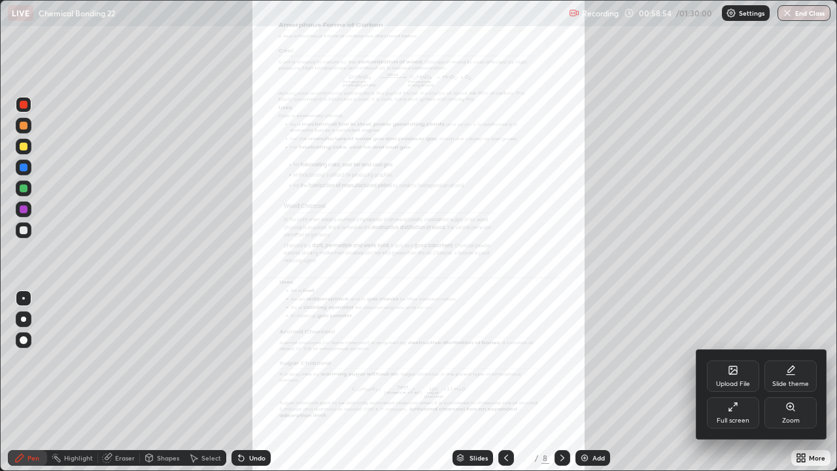
click at [791, 360] on div "Zoom" at bounding box center [791, 412] width 52 height 31
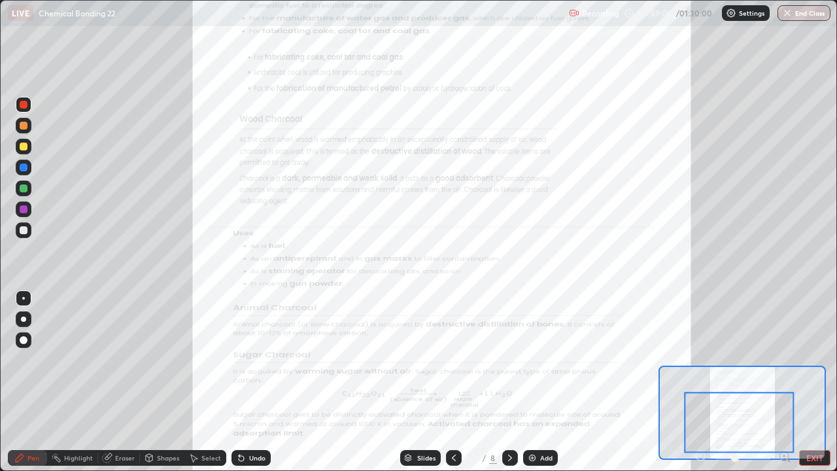
click at [814, 360] on button "EXIT" at bounding box center [814, 458] width 31 height 16
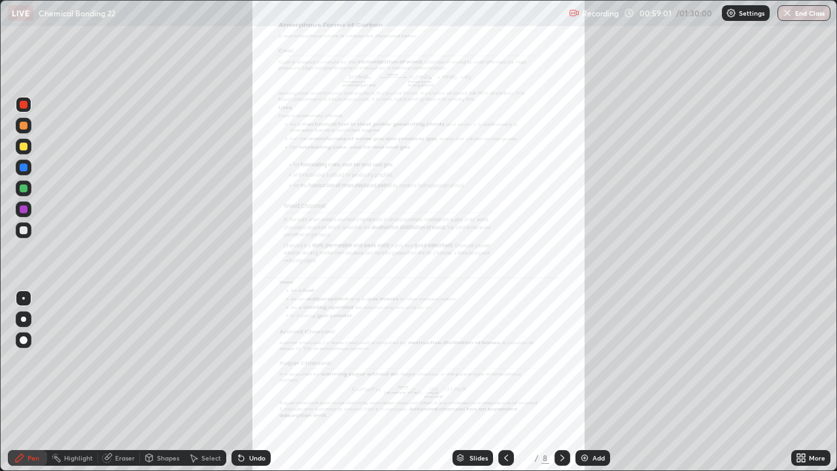
click at [561, 360] on icon at bounding box center [562, 458] width 10 height 10
click at [803, 360] on icon at bounding box center [803, 455] width 3 height 3
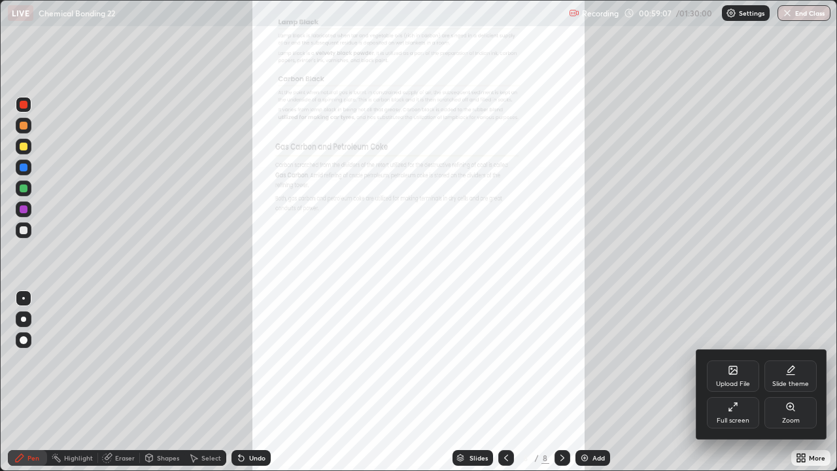
click at [787, 360] on div "Zoom" at bounding box center [791, 420] width 18 height 7
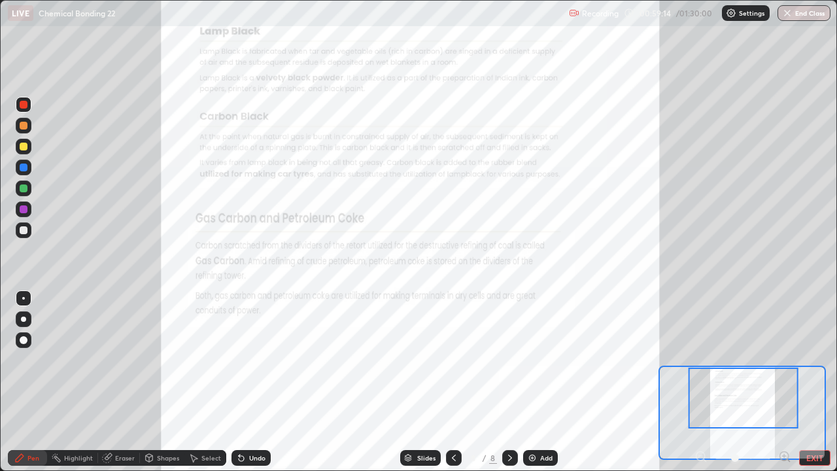
click at [126, 360] on div "Eraser" at bounding box center [125, 458] width 20 height 7
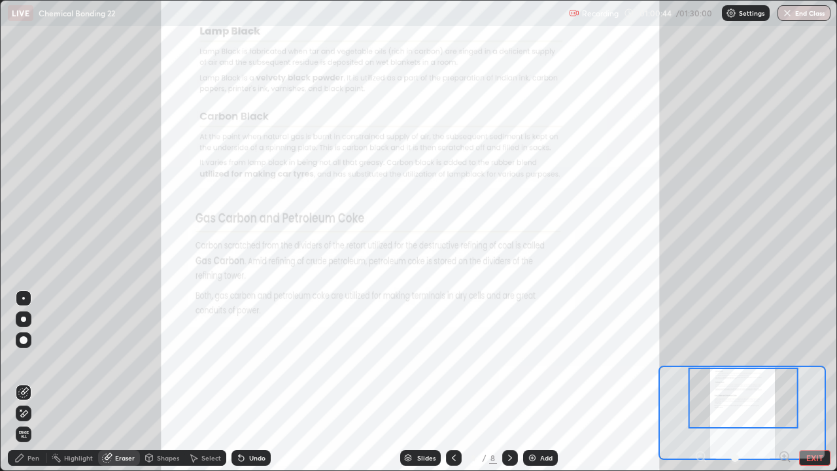
click at [810, 360] on button "EXIT" at bounding box center [814, 458] width 31 height 16
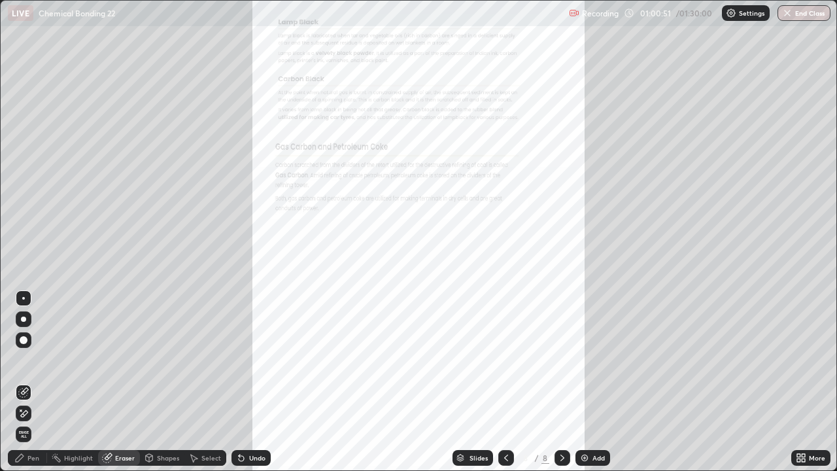
click at [799, 360] on icon at bounding box center [801, 458] width 10 height 10
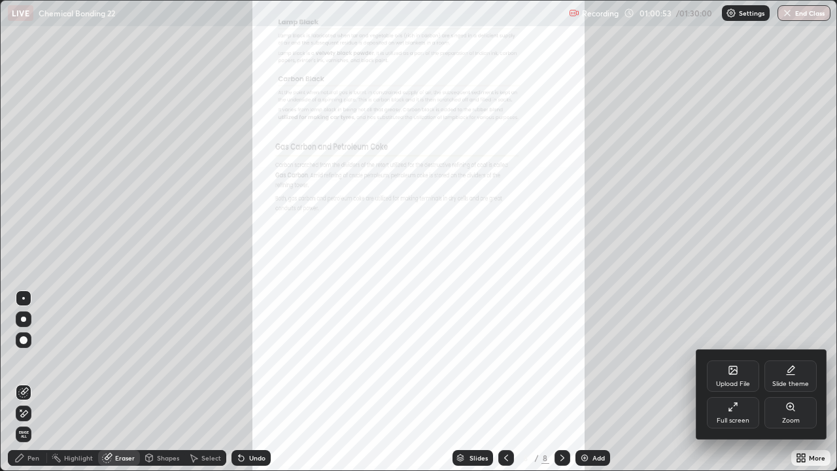
click at [741, 360] on div "Upload File" at bounding box center [733, 375] width 52 height 31
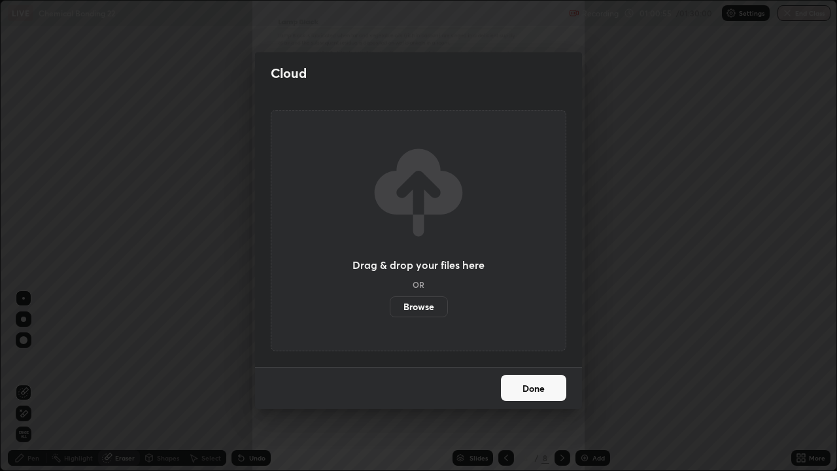
click at [427, 307] on label "Browse" at bounding box center [419, 306] width 58 height 21
click at [390, 307] on input "Browse" at bounding box center [390, 306] width 0 height 21
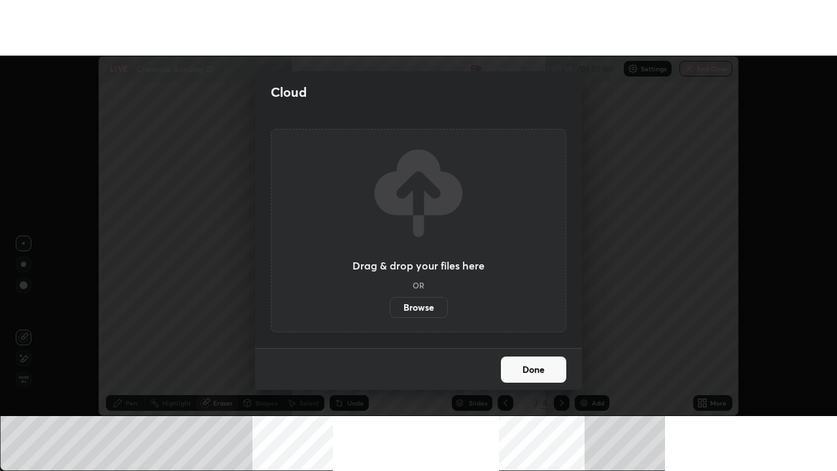
scroll to position [65055, 64578]
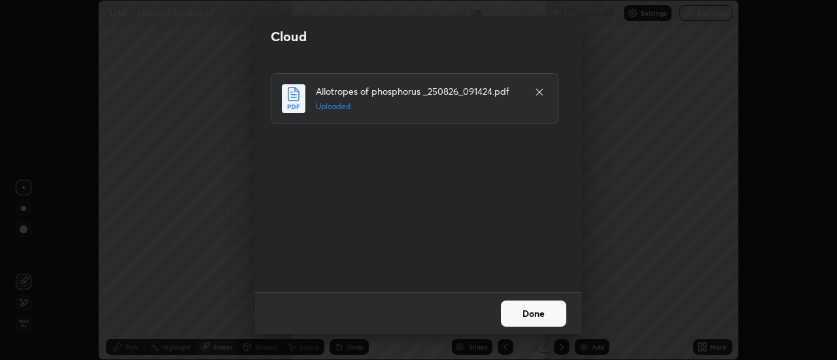
click at [546, 313] on button "Done" at bounding box center [533, 314] width 65 height 26
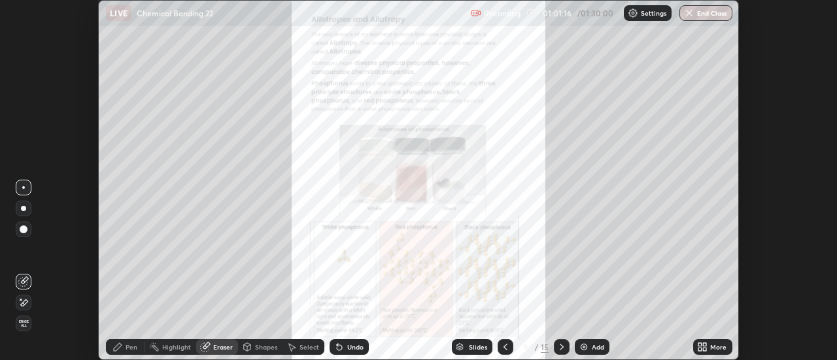
click at [705, 350] on icon at bounding box center [705, 349] width 3 height 3
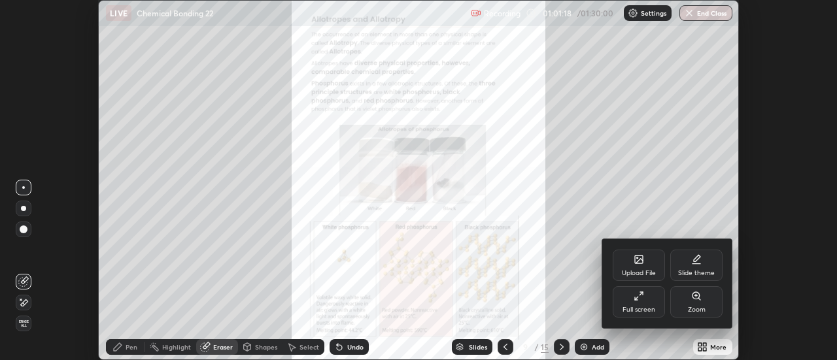
click at [645, 304] on div "Full screen" at bounding box center [639, 302] width 52 height 31
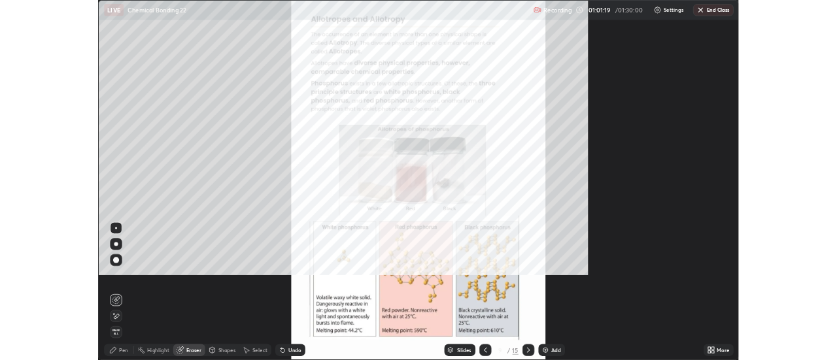
scroll to position [471, 837]
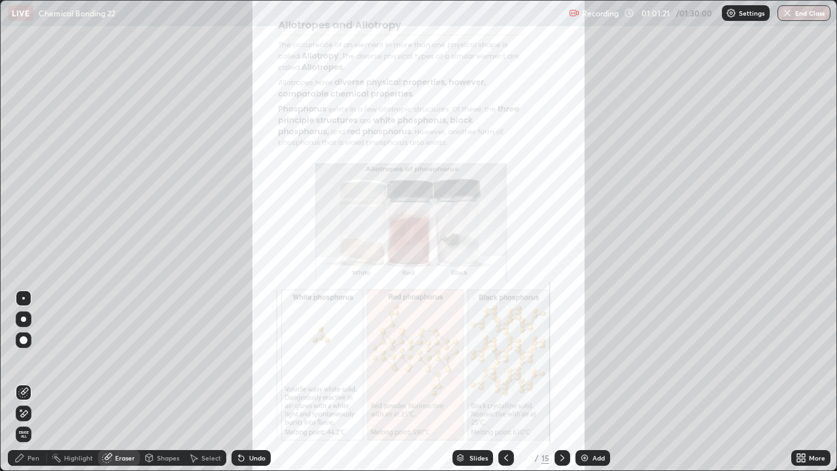
click at [801, 360] on icon at bounding box center [801, 458] width 10 height 10
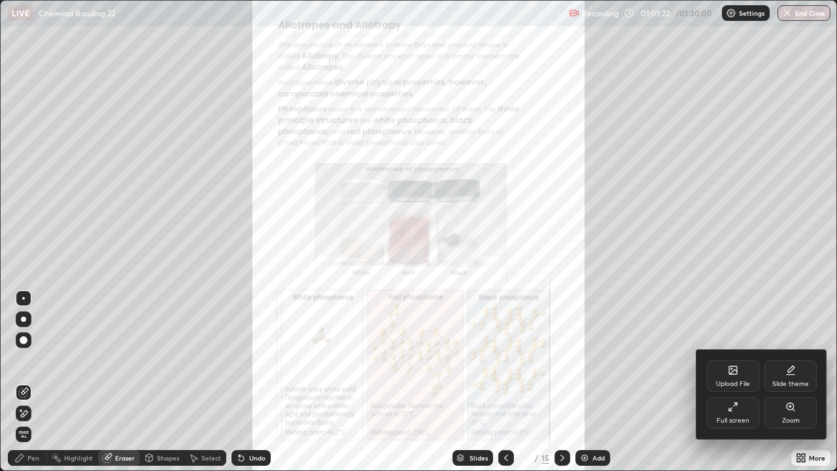
click at [793, 360] on div "Zoom" at bounding box center [791, 412] width 52 height 31
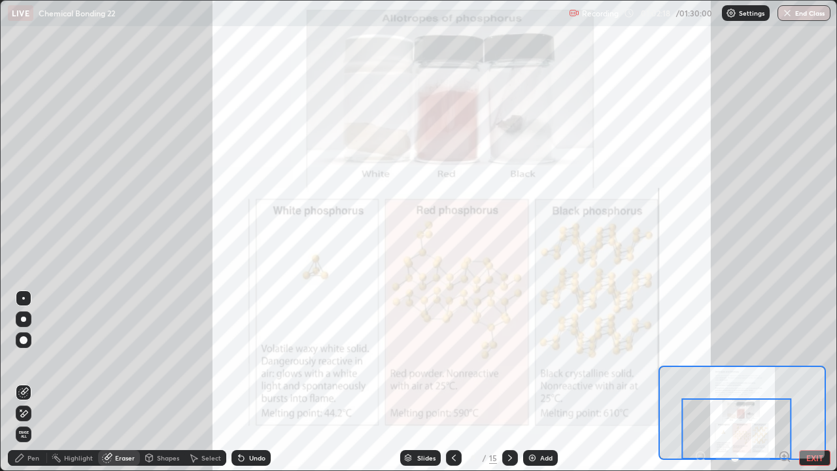
click at [784, 360] on div at bounding box center [737, 428] width 110 height 61
click at [34, 360] on div "Pen" at bounding box center [33, 458] width 12 height 7
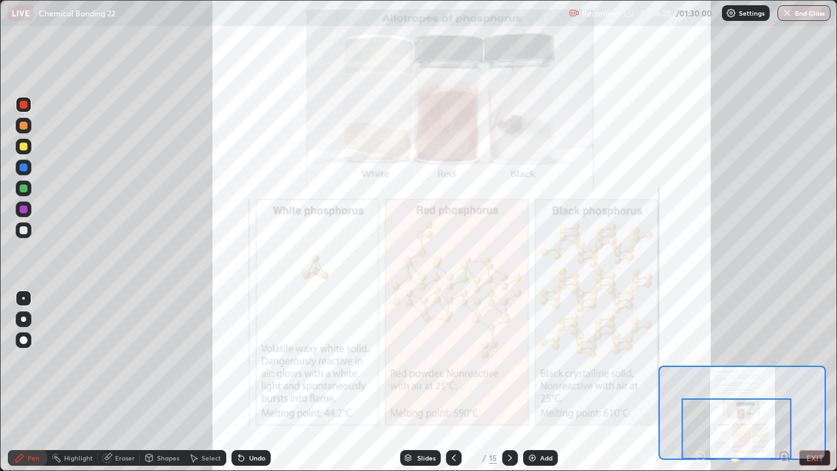
click at [808, 360] on button "EXIT" at bounding box center [814, 458] width 31 height 16
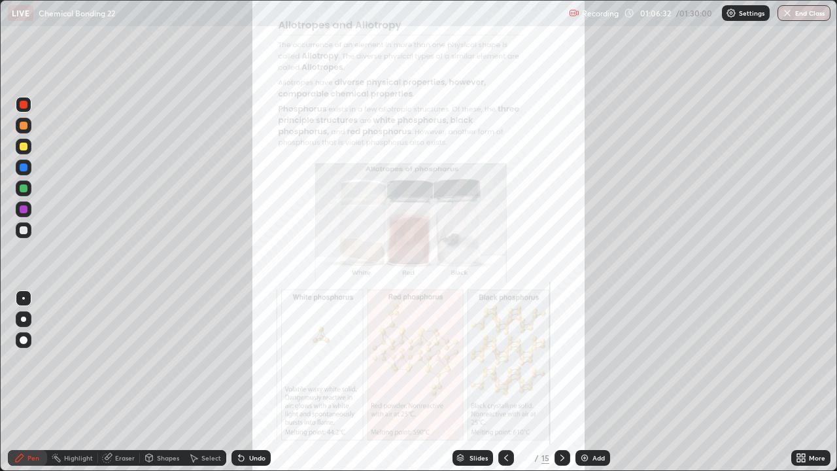
click at [561, 360] on icon at bounding box center [562, 458] width 10 height 10
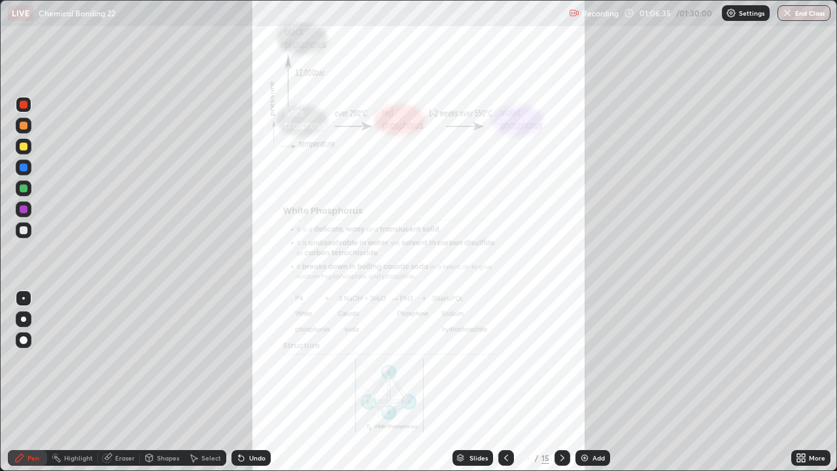
click at [802, 360] on icon at bounding box center [803, 455] width 3 height 3
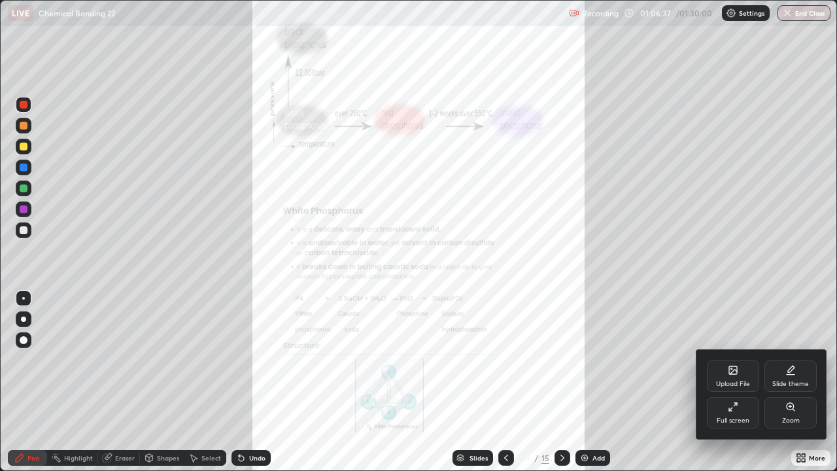
click at [788, 360] on div "Zoom" at bounding box center [791, 420] width 18 height 7
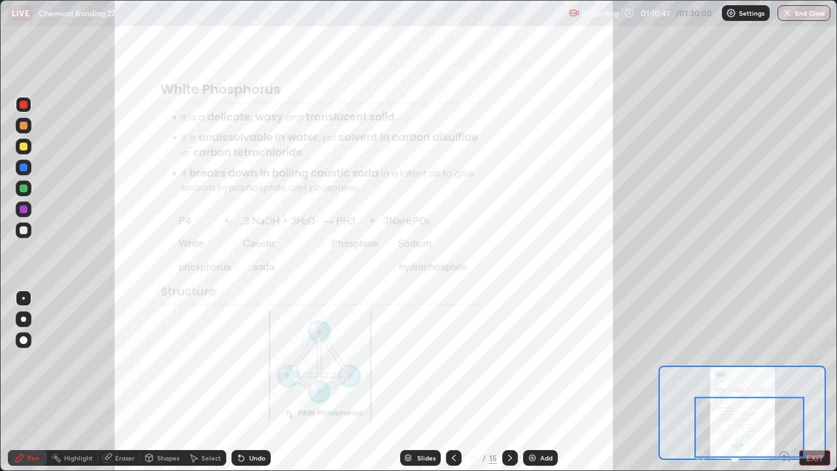
click at [817, 360] on button "EXIT" at bounding box center [814, 458] width 31 height 16
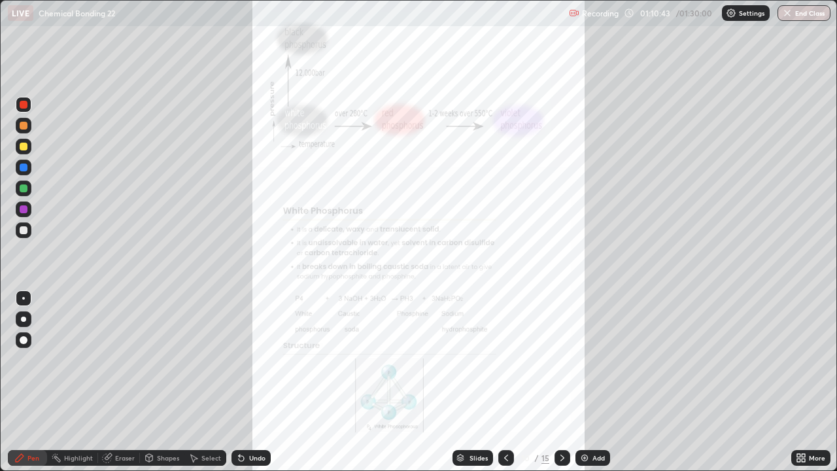
click at [561, 360] on icon at bounding box center [562, 458] width 10 height 10
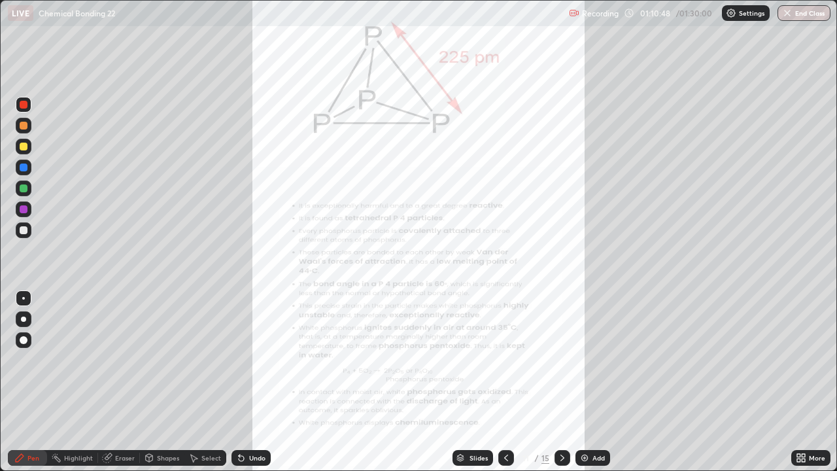
click at [799, 360] on icon at bounding box center [798, 455] width 3 height 3
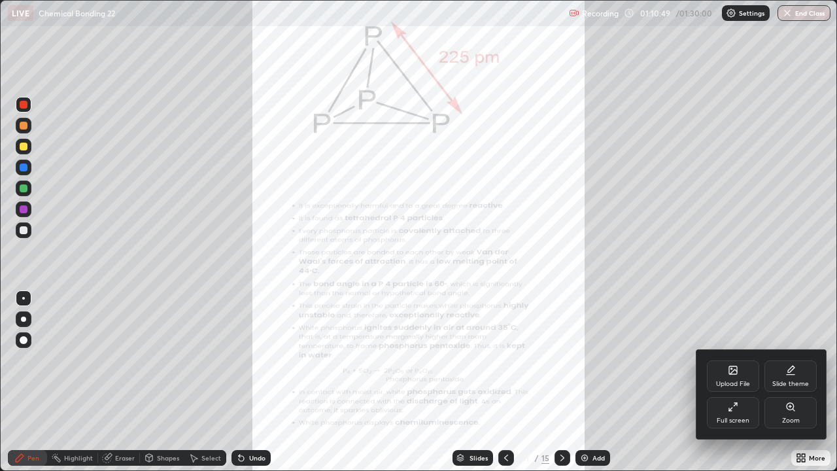
click at [792, 360] on div "Zoom" at bounding box center [791, 420] width 18 height 7
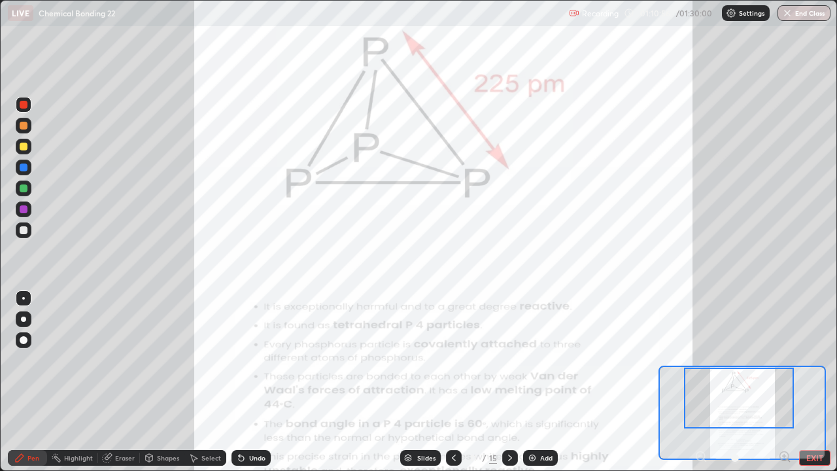
click at [782, 360] on div at bounding box center [739, 398] width 110 height 61
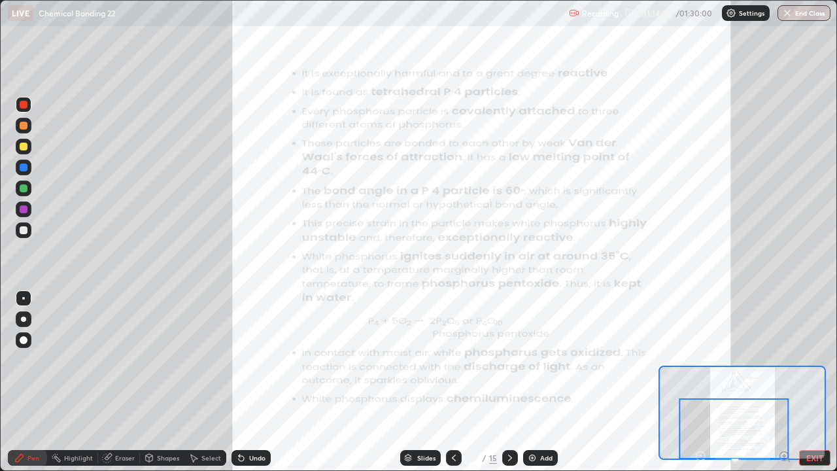
click at [814, 360] on button "EXIT" at bounding box center [814, 458] width 31 height 16
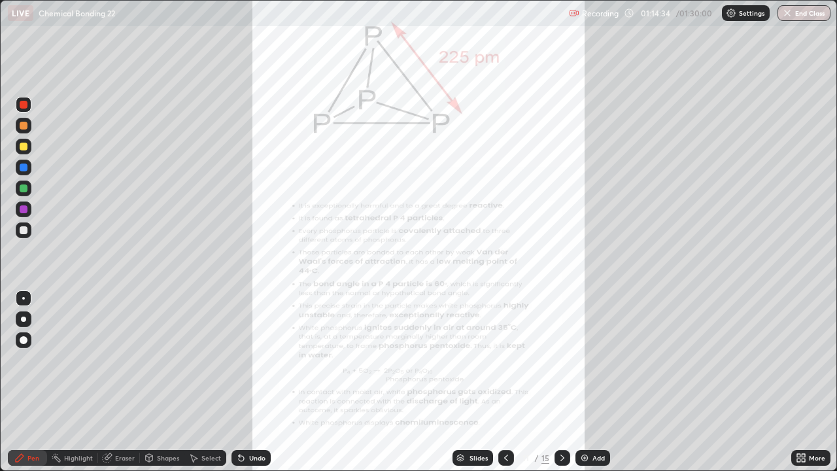
click at [560, 360] on icon at bounding box center [562, 458] width 10 height 10
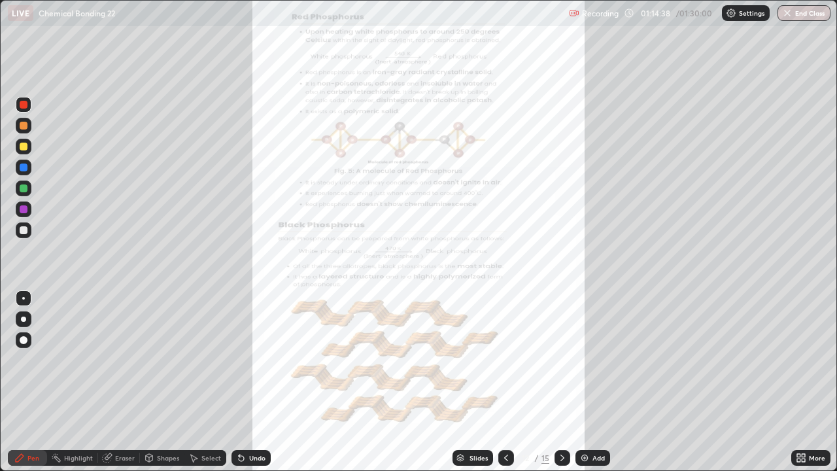
click at [800, 360] on icon at bounding box center [798, 460] width 3 height 3
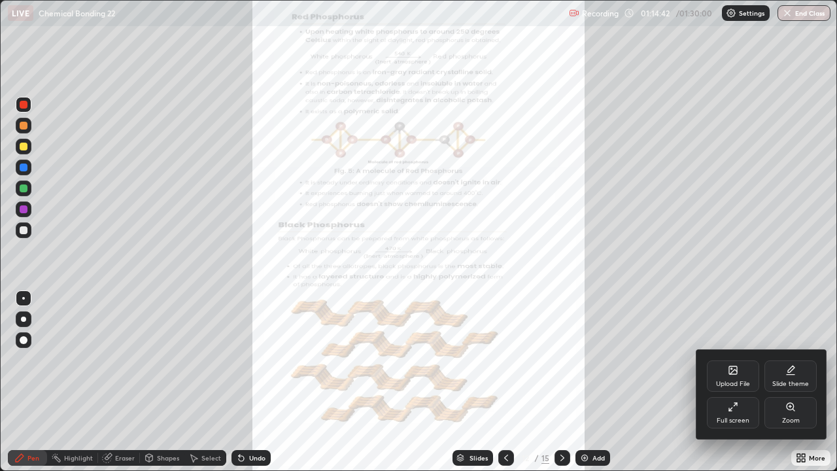
click at [745, 360] on div "Full screen" at bounding box center [733, 420] width 33 height 7
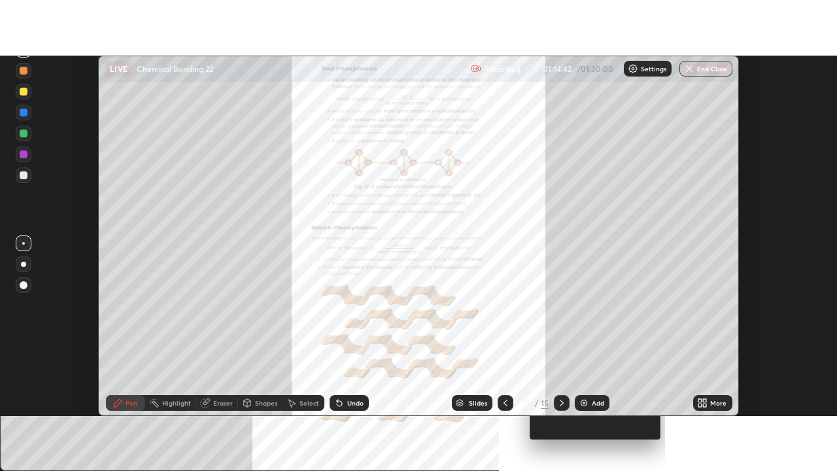
scroll to position [65055, 64578]
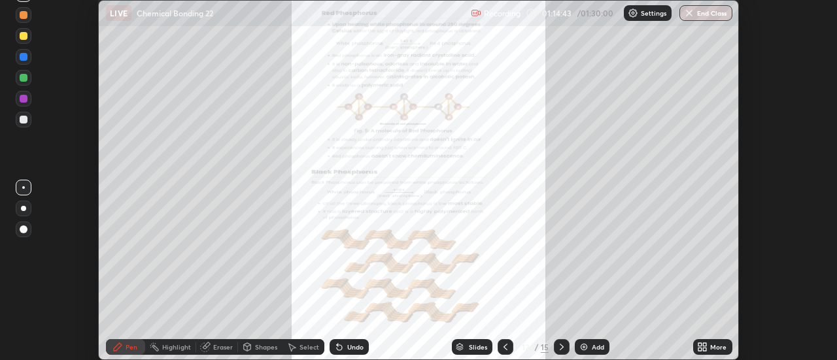
click at [717, 348] on div "More" at bounding box center [718, 347] width 16 height 7
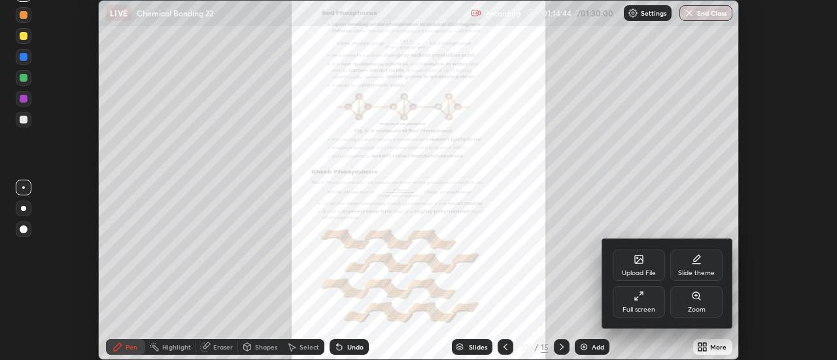
click at [649, 304] on div "Full screen" at bounding box center [639, 302] width 52 height 31
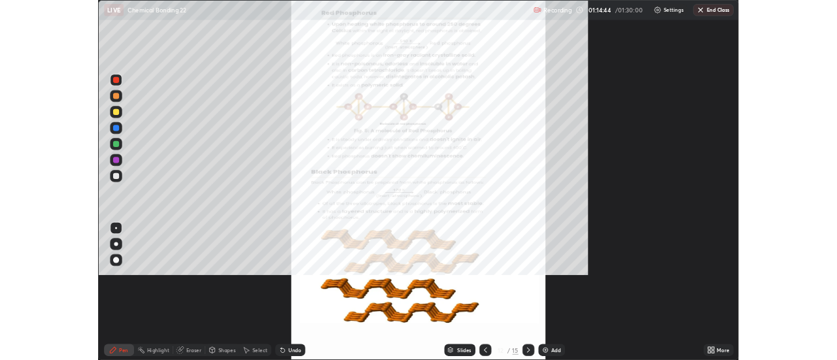
scroll to position [471, 837]
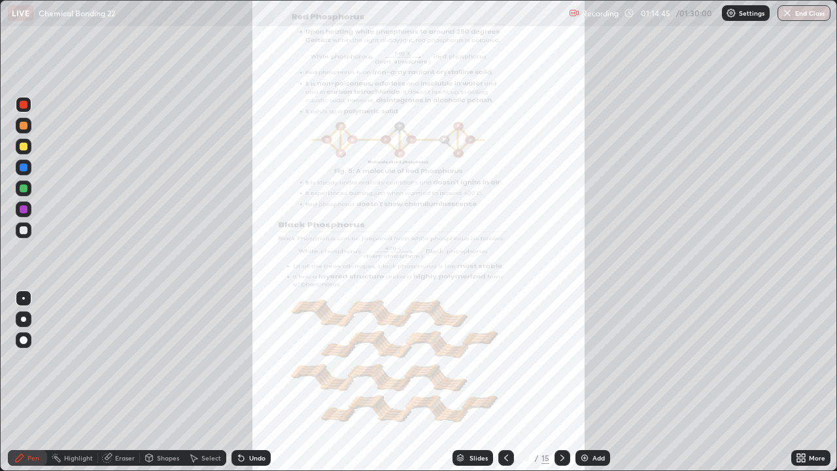
click at [803, 360] on icon at bounding box center [803, 455] width 3 height 3
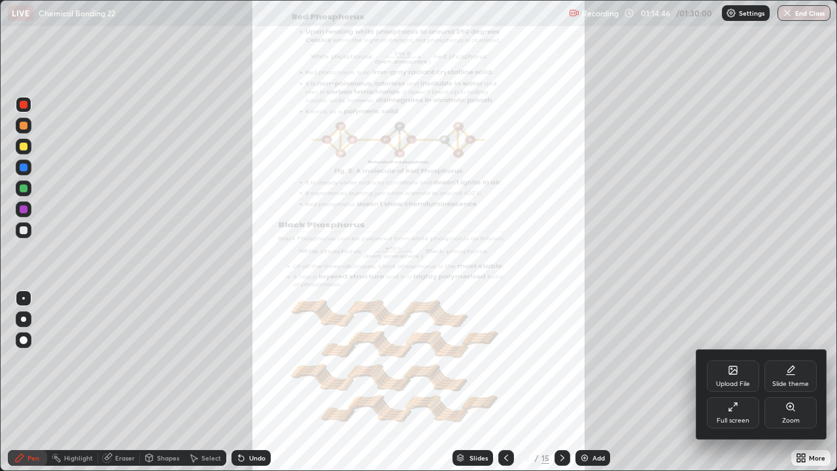
click at [793, 360] on icon at bounding box center [794, 410] width 2 height 2
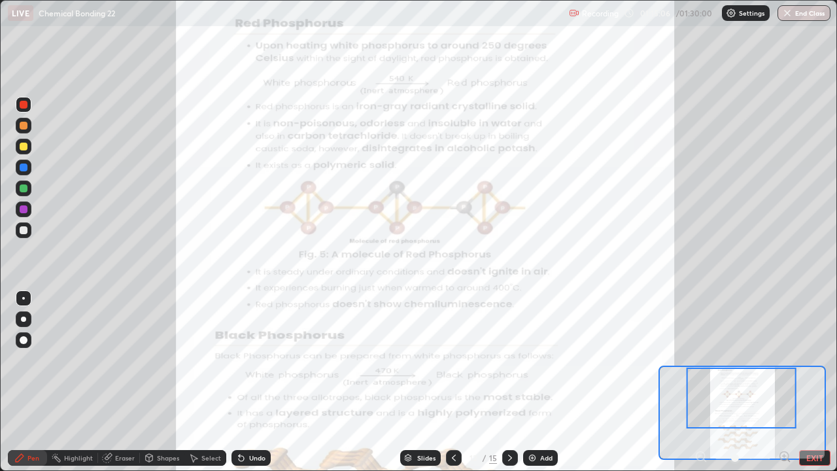
click at [21, 189] on div at bounding box center [24, 188] width 8 height 8
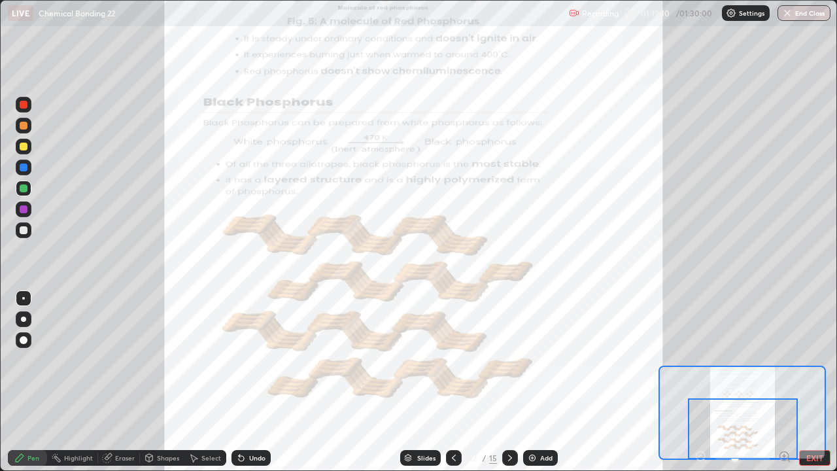
click at [816, 360] on button "EXIT" at bounding box center [814, 458] width 31 height 16
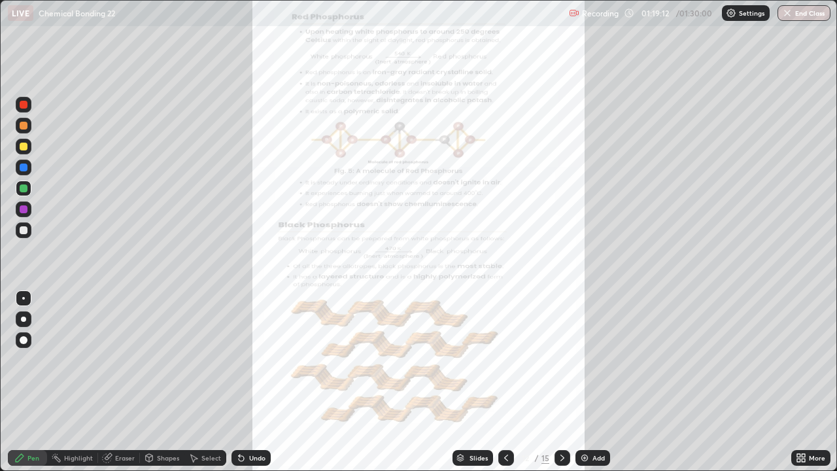
click at [563, 360] on icon at bounding box center [562, 458] width 10 height 10
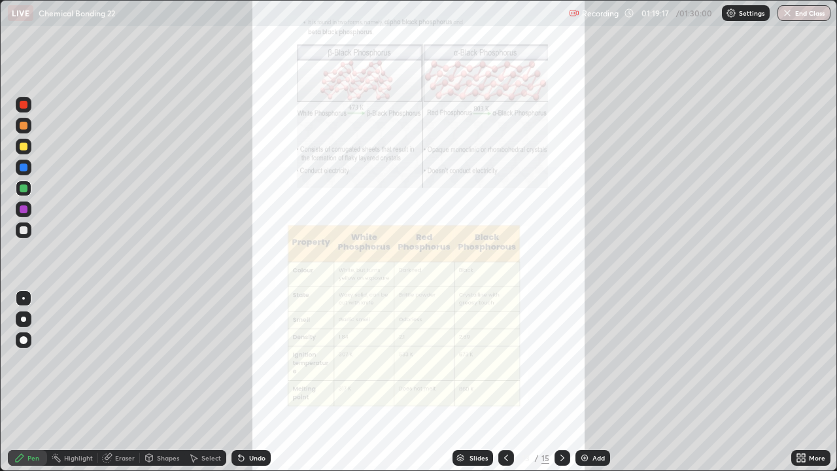
click at [561, 360] on icon at bounding box center [562, 458] width 10 height 10
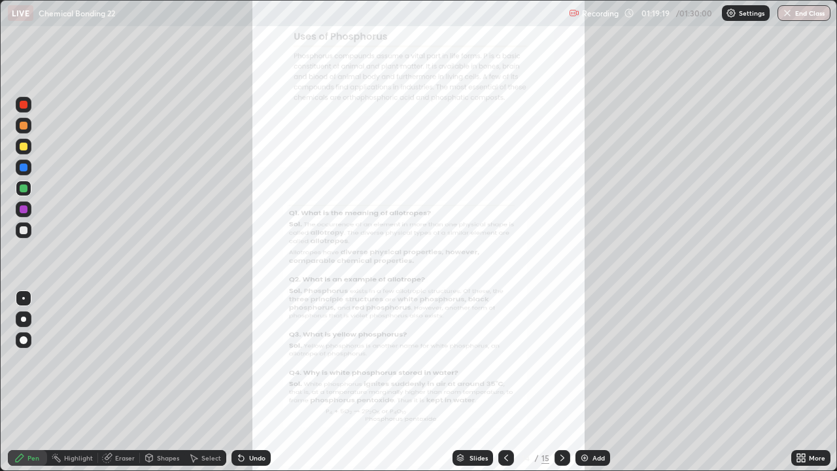
click at [505, 360] on icon at bounding box center [506, 458] width 10 height 10
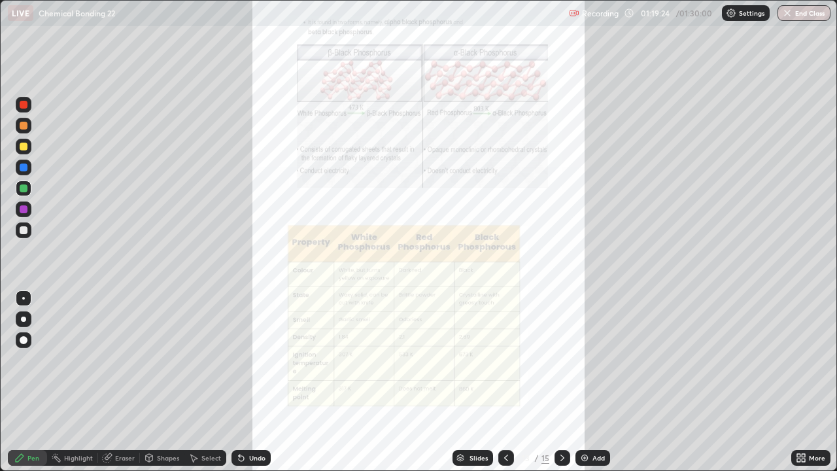
click at [803, 360] on icon at bounding box center [803, 460] width 3 height 3
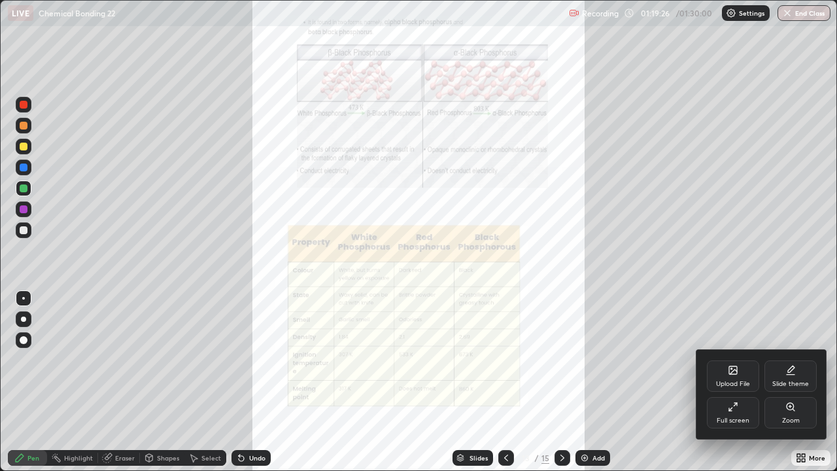
click at [795, 360] on div "Zoom" at bounding box center [791, 412] width 52 height 31
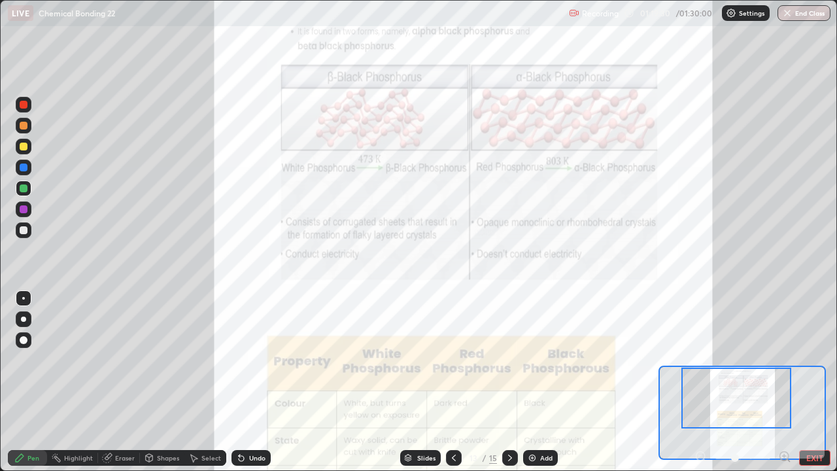
click at [784, 360] on icon at bounding box center [784, 456] width 3 height 0
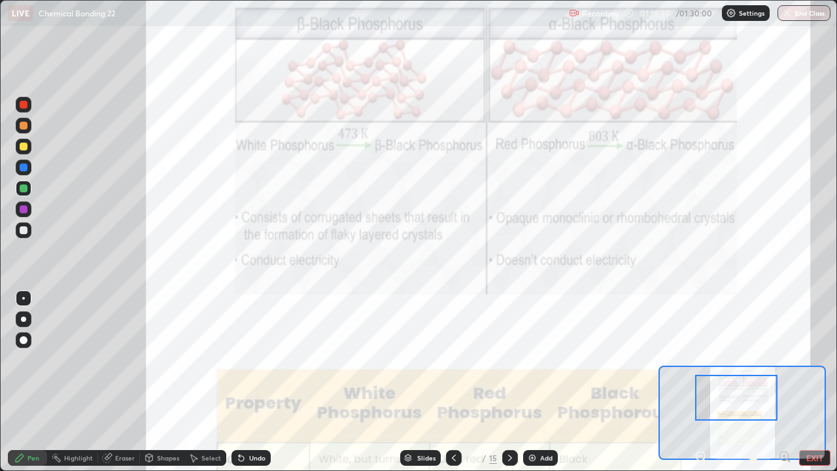
click at [784, 360] on icon at bounding box center [784, 456] width 3 height 0
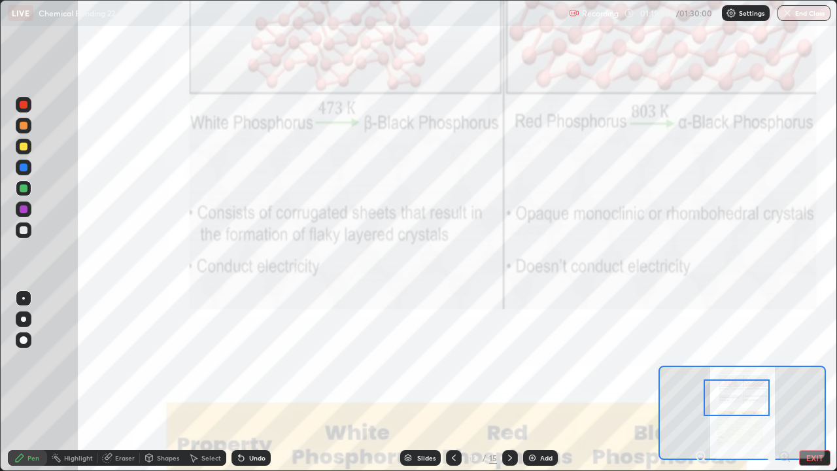
click at [785, 360] on div at bounding box center [743, 458] width 97 height 16
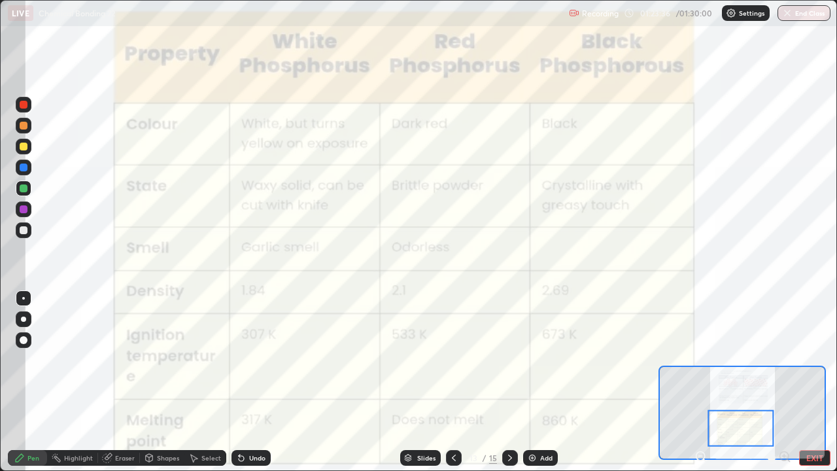
click at [806, 360] on button "EXIT" at bounding box center [814, 458] width 31 height 16
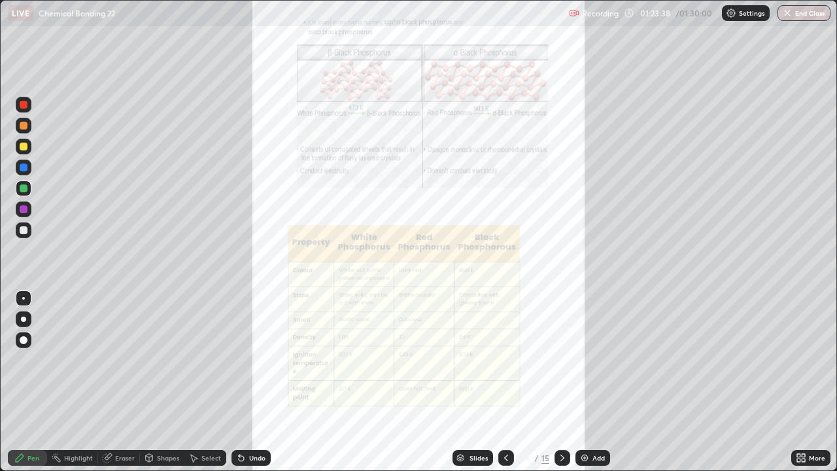
click at [561, 360] on icon at bounding box center [562, 458] width 10 height 10
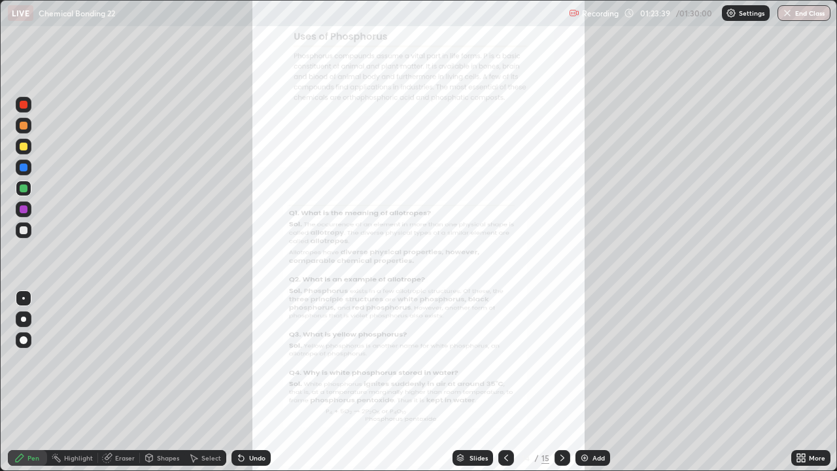
click at [561, 360] on icon at bounding box center [562, 458] width 10 height 10
click at [506, 360] on icon at bounding box center [506, 458] width 10 height 10
click at [801, 360] on icon at bounding box center [801, 458] width 10 height 10
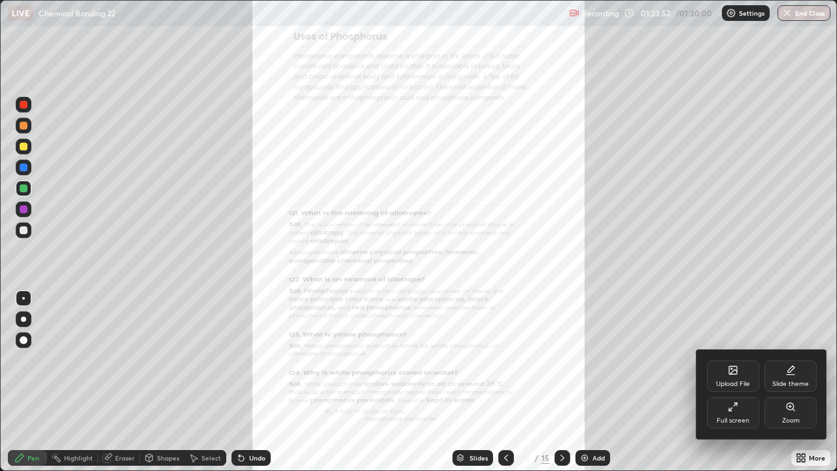
click at [792, 360] on div "Zoom" at bounding box center [791, 412] width 52 height 31
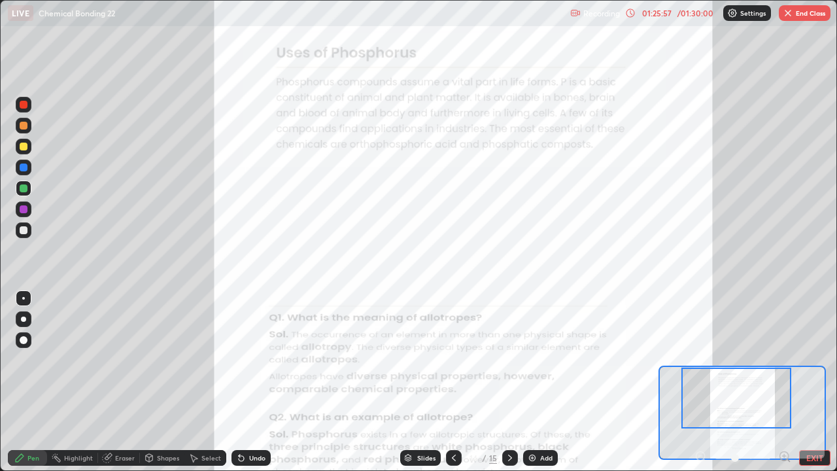
click at [119, 360] on div "Eraser" at bounding box center [125, 458] width 20 height 7
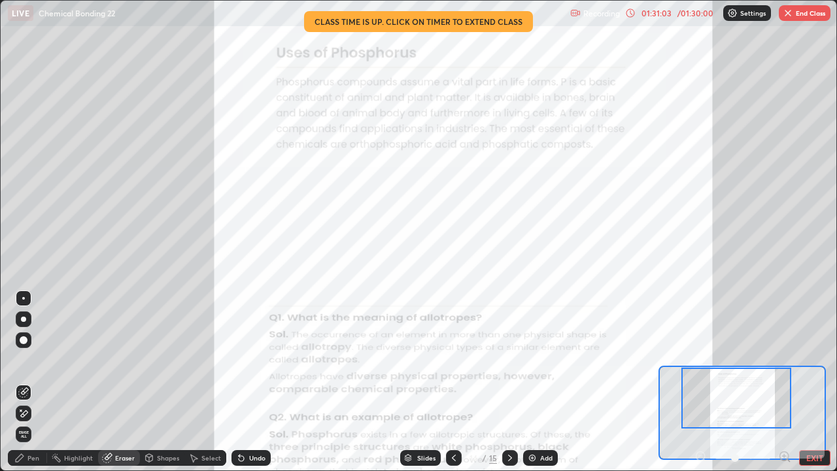
click at [807, 13] on button "End Class" at bounding box center [805, 13] width 52 height 16
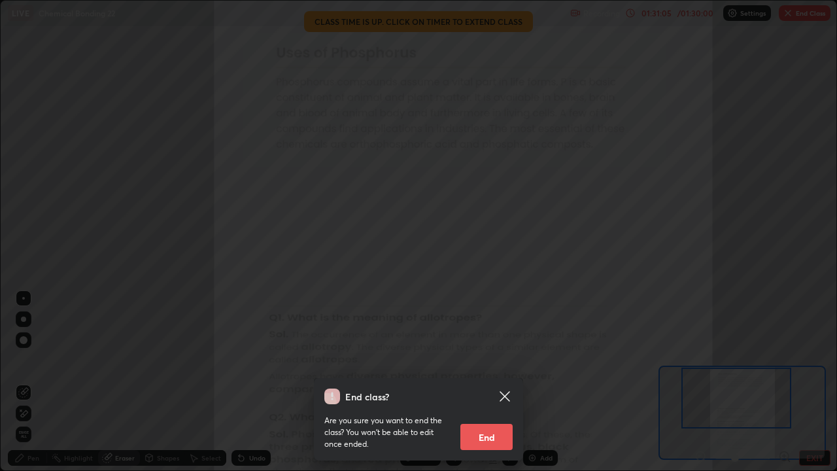
click at [478, 360] on button "End" at bounding box center [487, 437] width 52 height 26
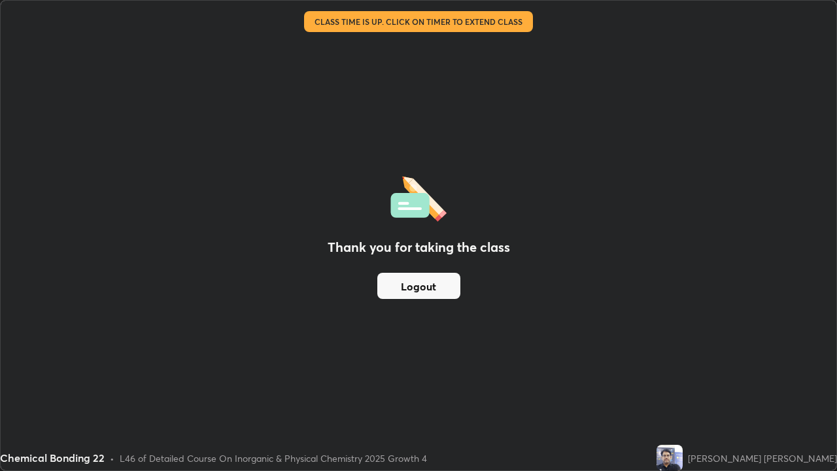
click at [436, 282] on button "Logout" at bounding box center [418, 286] width 83 height 26
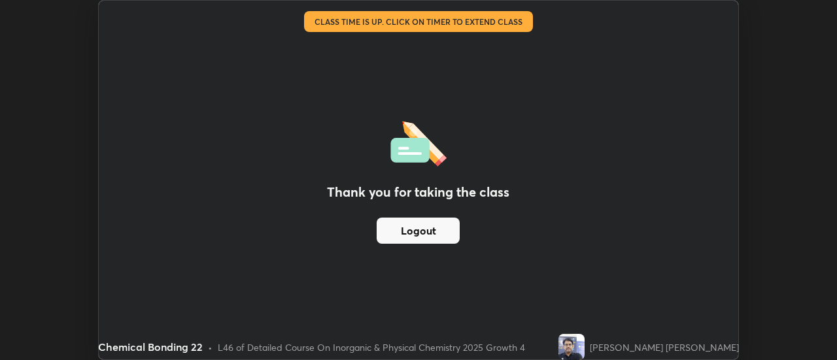
scroll to position [65055, 64578]
